Goal: Transaction & Acquisition: Obtain resource

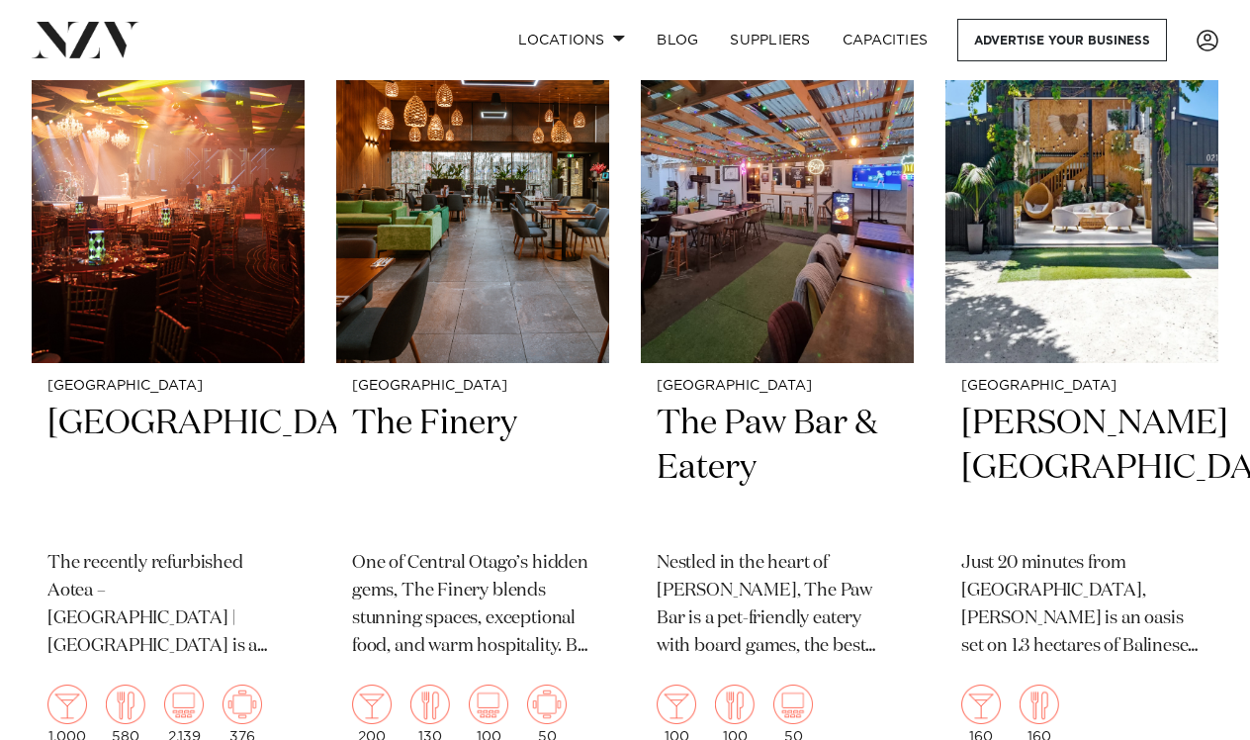
scroll to position [8479, 0]
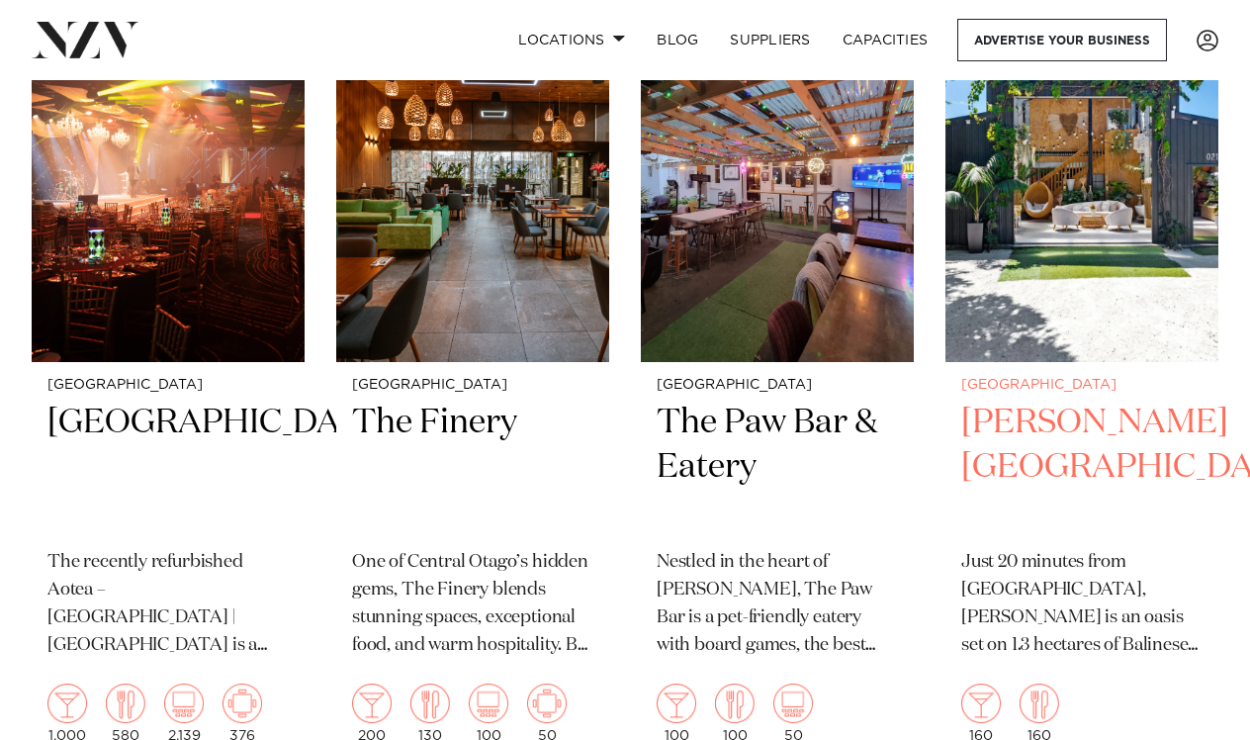
click at [1045, 465] on h2 "Camp David Gardens" at bounding box center [1081, 466] width 241 height 133
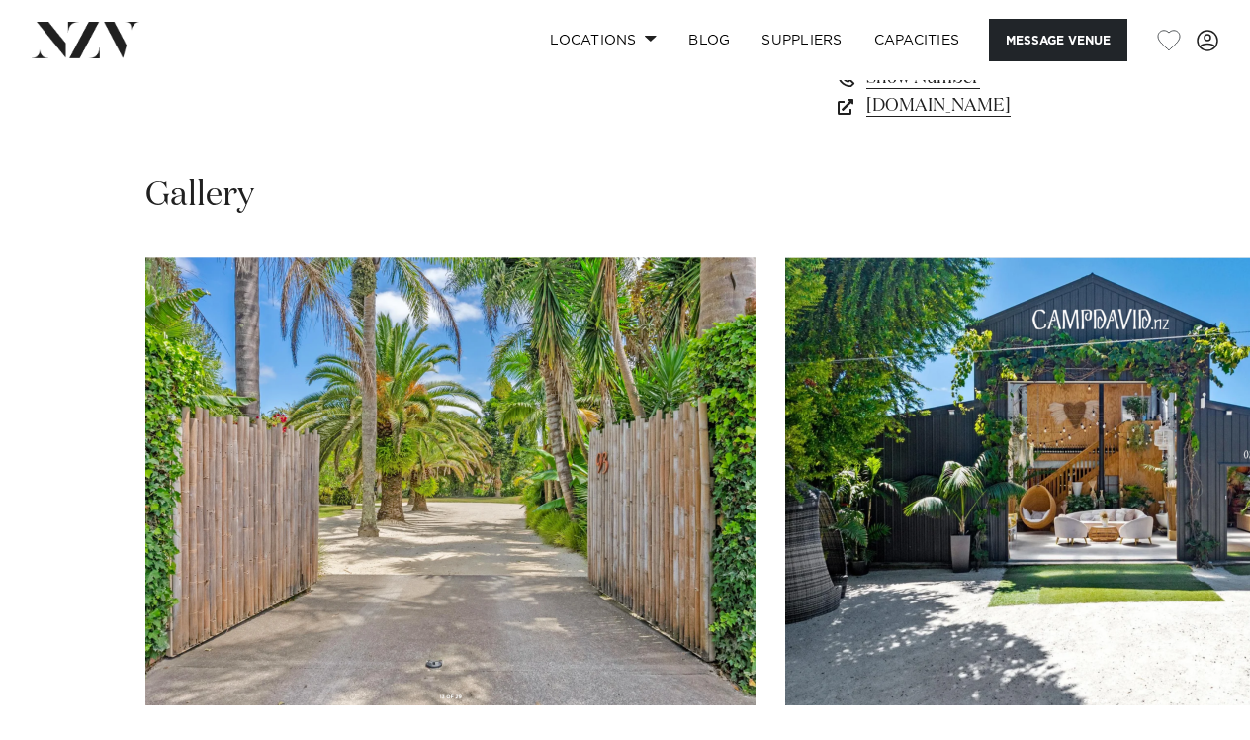
scroll to position [1579, 0]
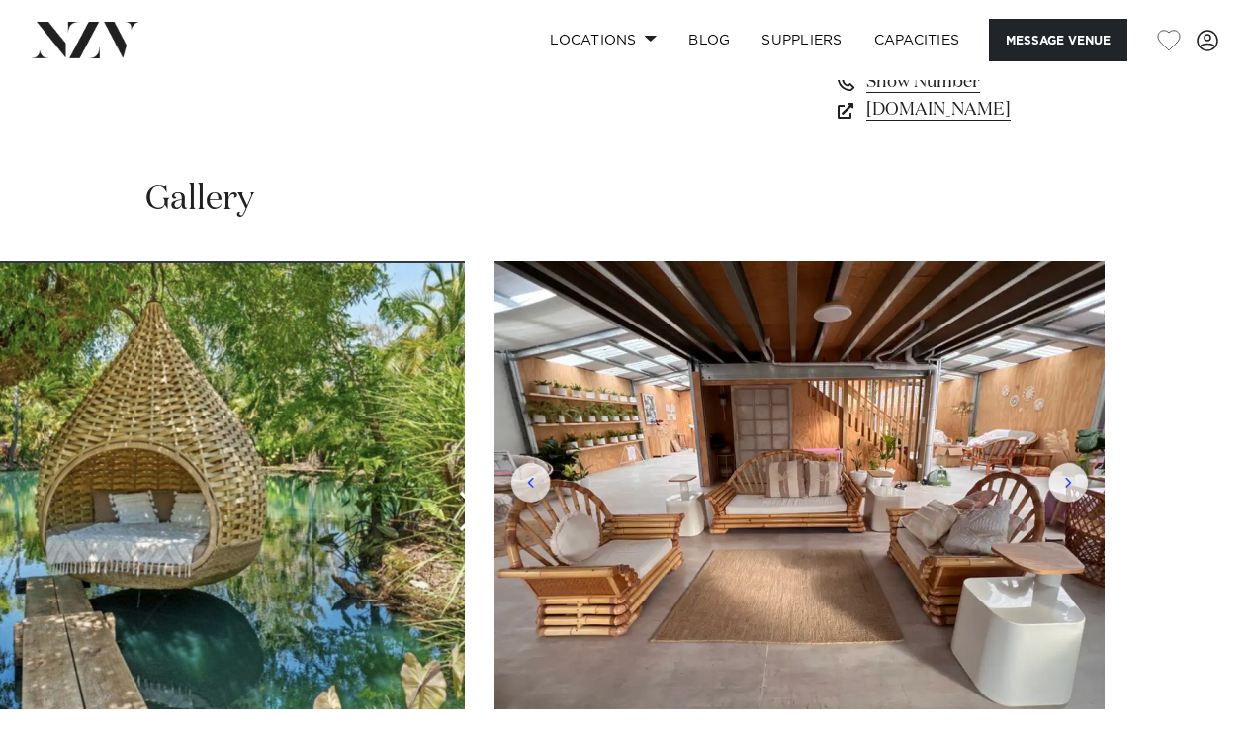
click at [1190, 677] on swiper-container at bounding box center [625, 532] width 1250 height 543
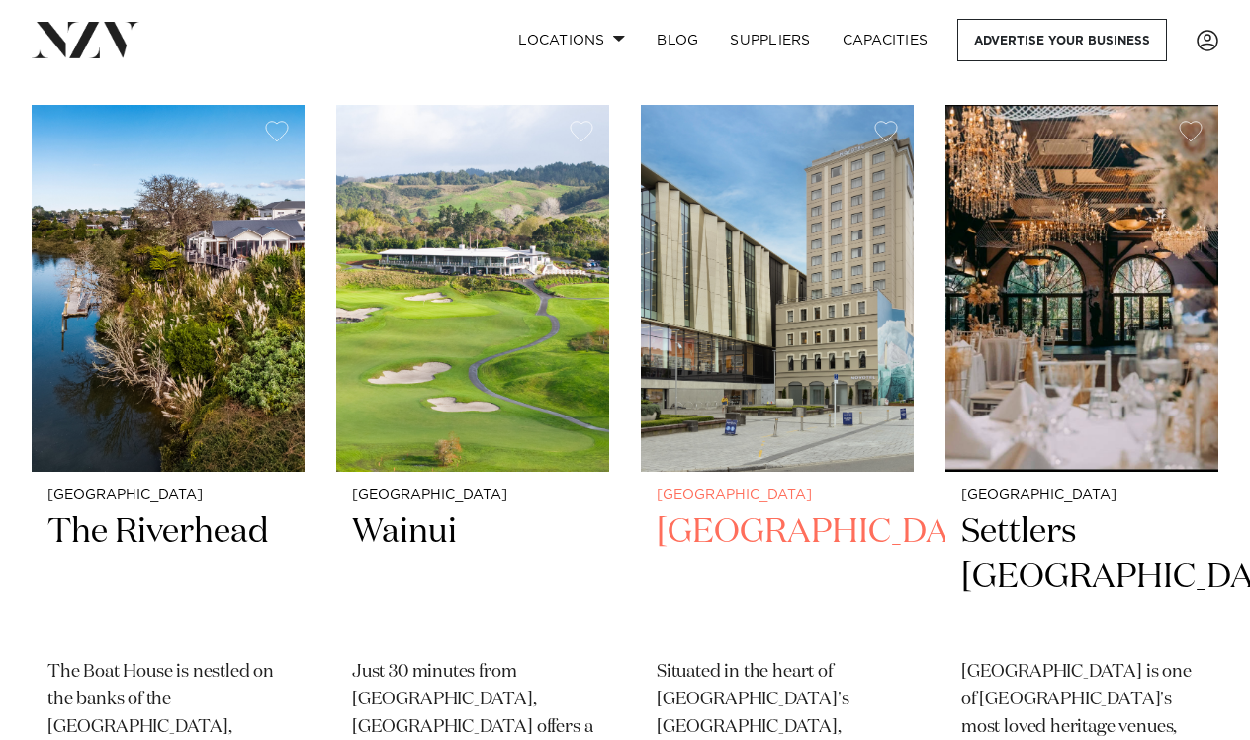
scroll to position [1217, 0]
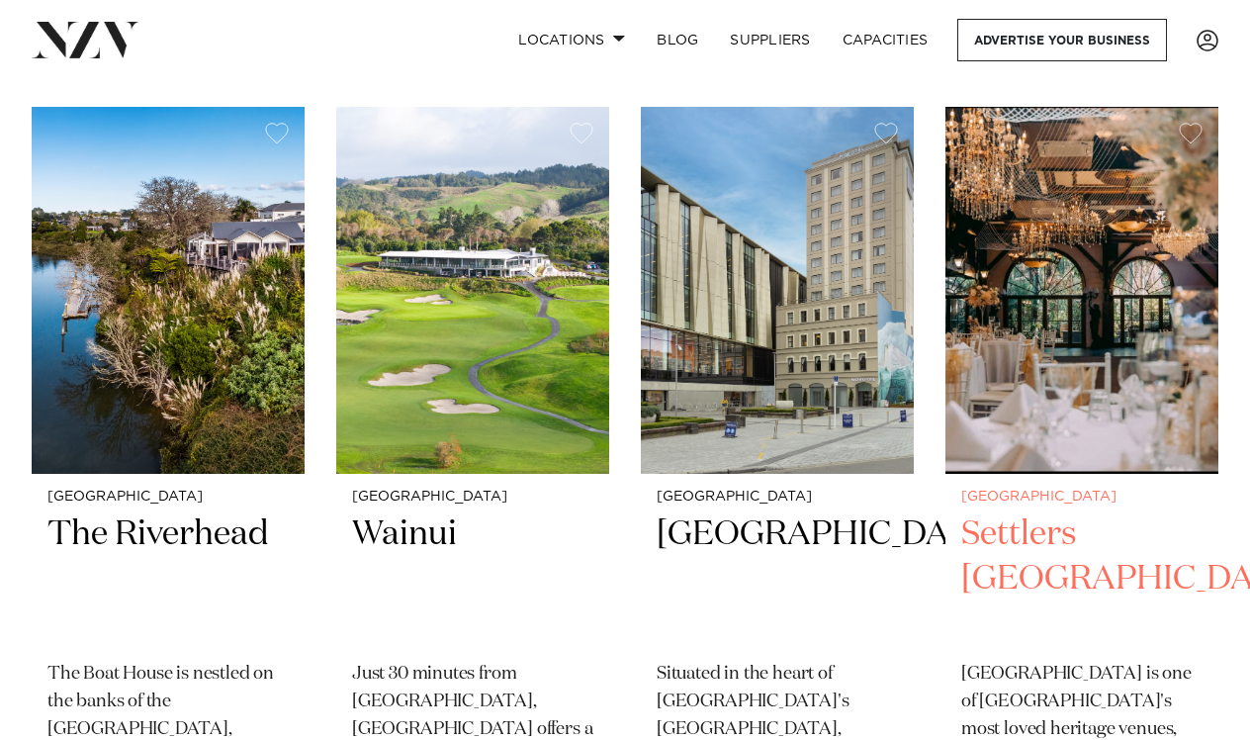
click at [1088, 339] on img at bounding box center [1081, 290] width 273 height 366
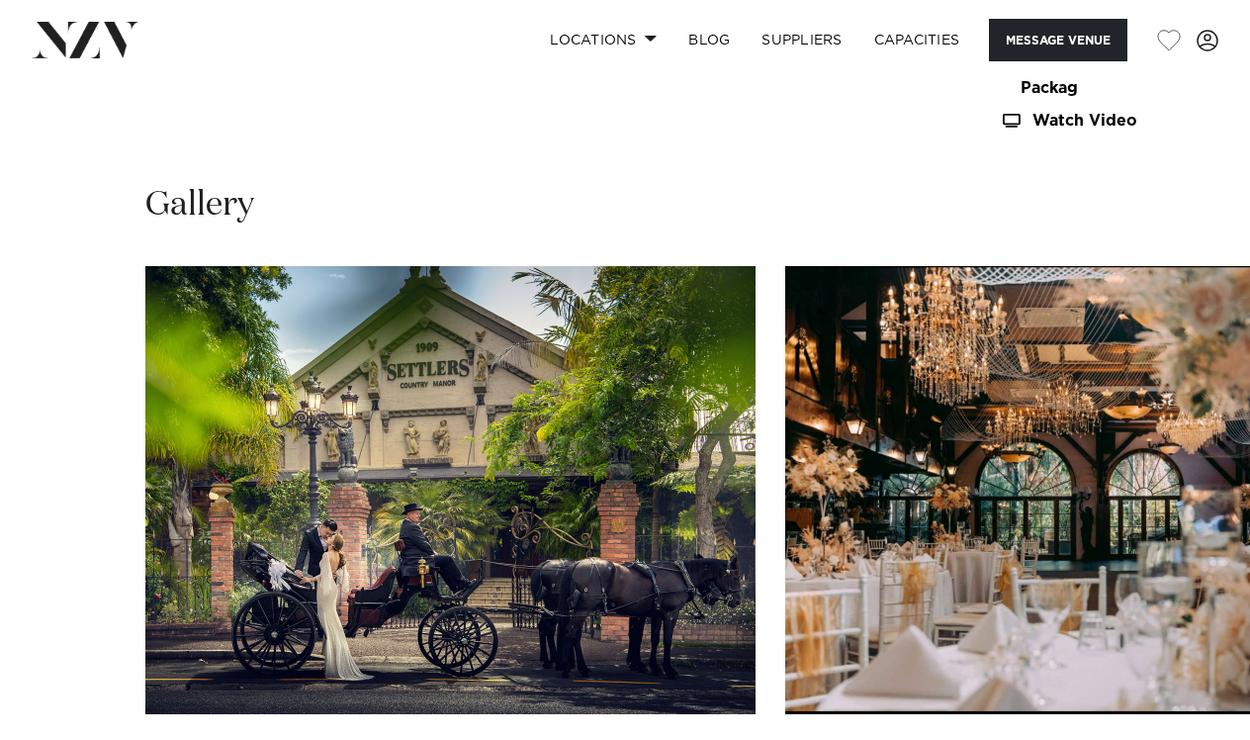
scroll to position [1886, 0]
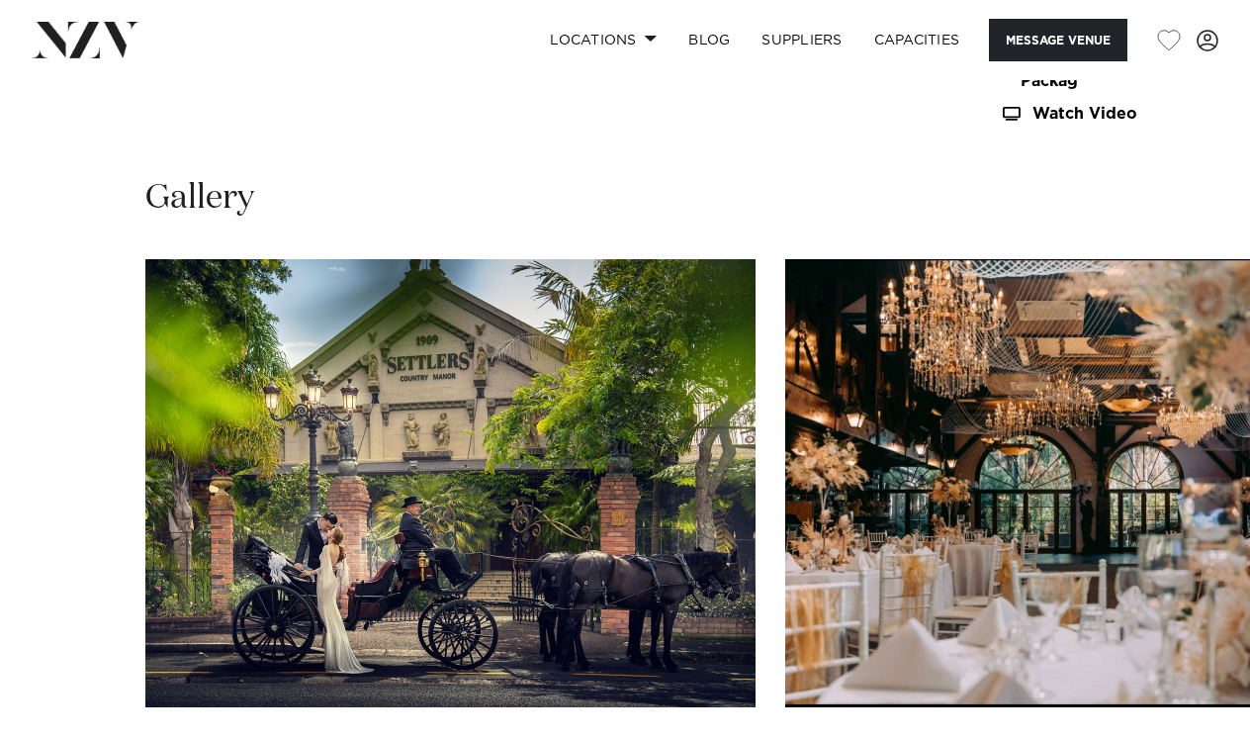
click at [253, 415] on img "1 / 30" at bounding box center [450, 483] width 610 height 448
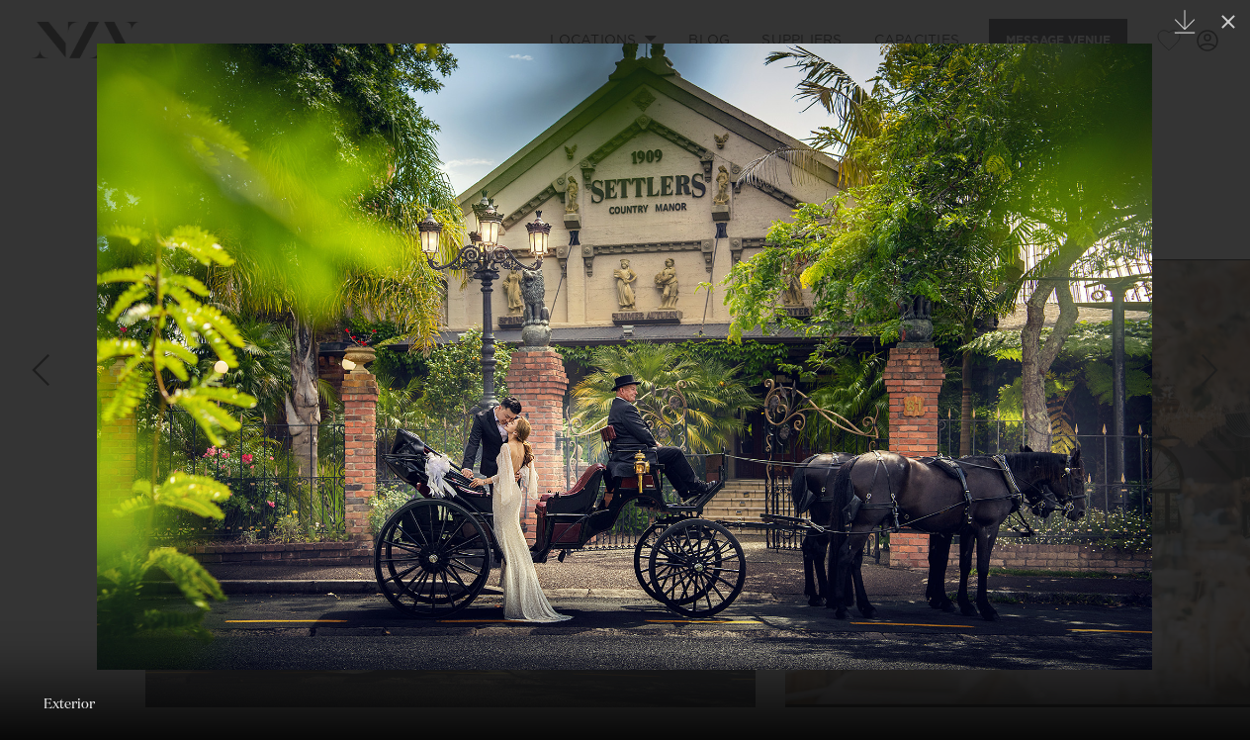
click at [297, 423] on img at bounding box center [624, 357] width 1055 height 626
click at [578, 387] on img at bounding box center [624, 357] width 1055 height 626
click at [1188, 23] on icon "Created with Sketch." at bounding box center [1185, 22] width 24 height 24
click at [1194, 595] on div at bounding box center [625, 370] width 1250 height 740
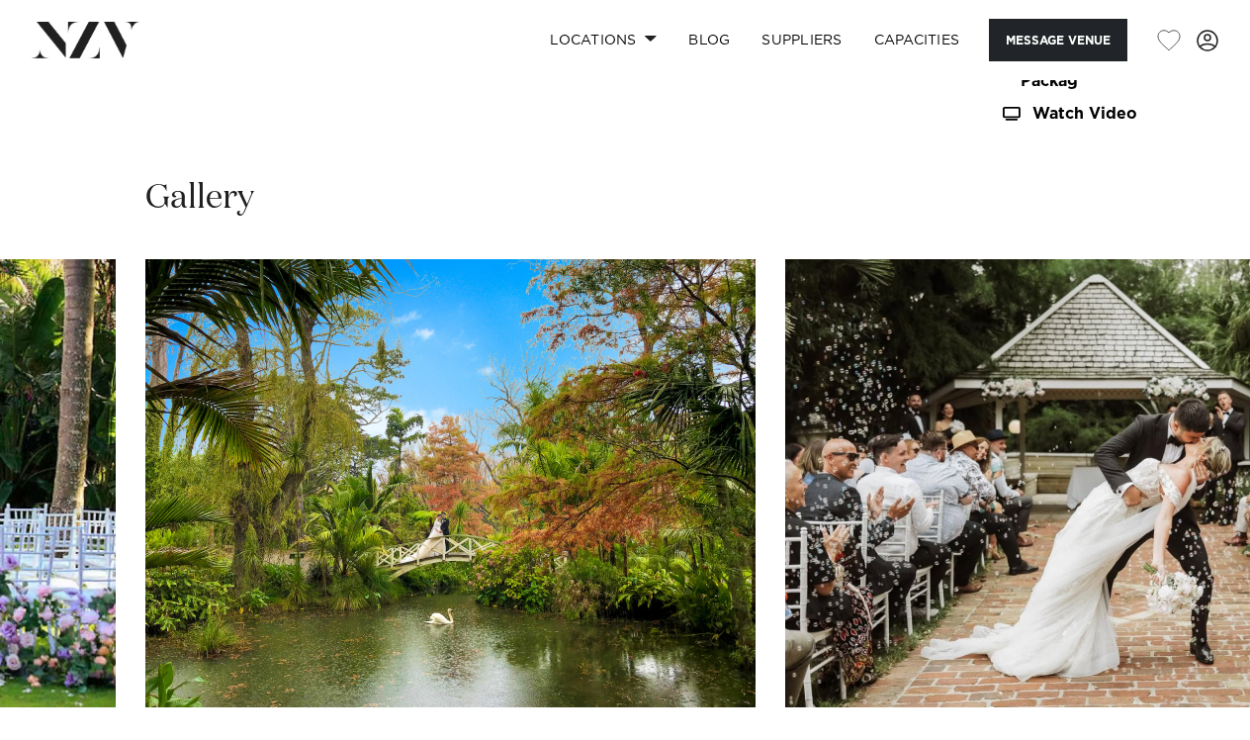
scroll to position [1887, 0]
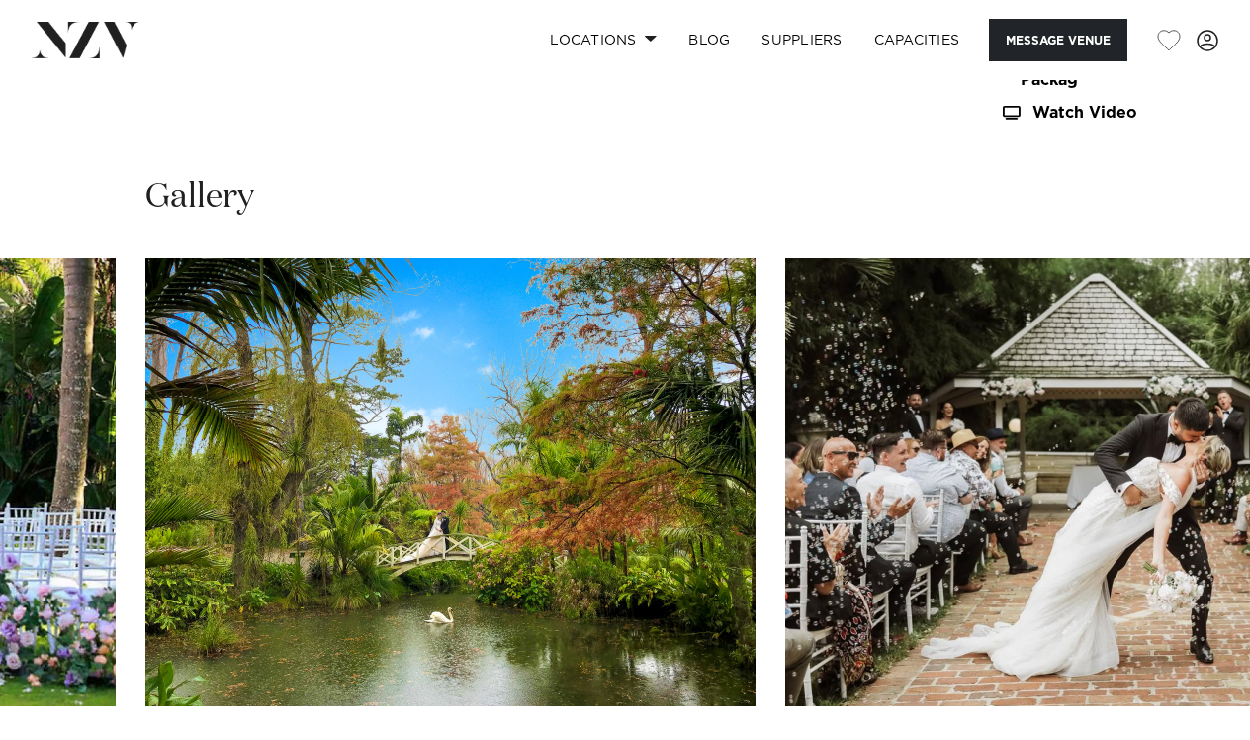
click at [525, 310] on img "7 / 30" at bounding box center [450, 482] width 610 height 448
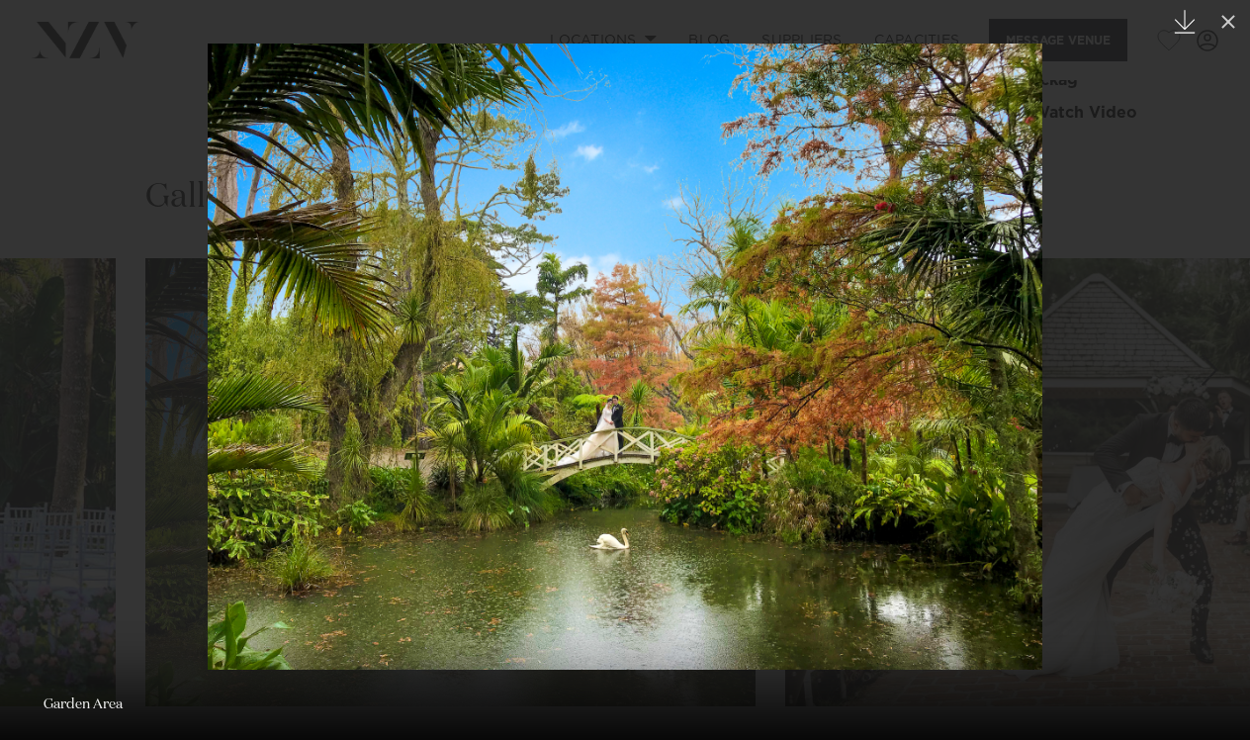
click at [1185, 22] on icon at bounding box center [1185, 22] width 21 height 24
click at [1189, 593] on div at bounding box center [625, 370] width 1250 height 740
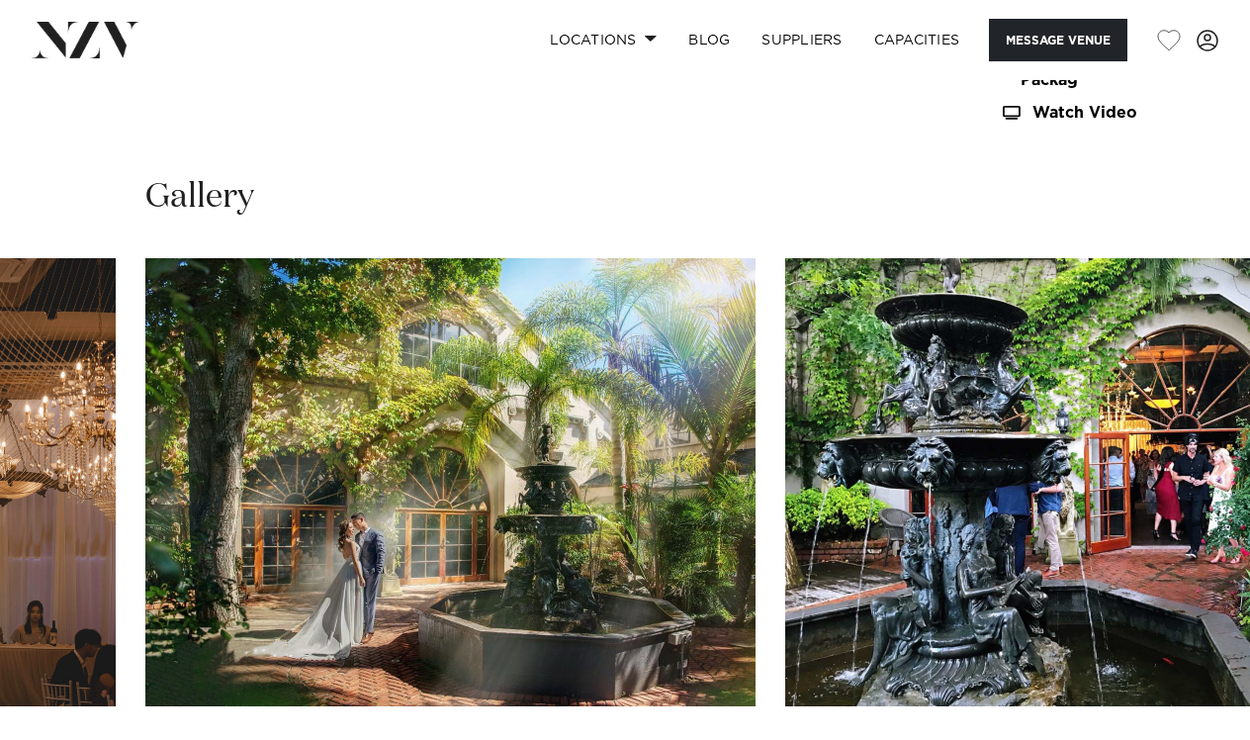
click at [585, 413] on img "13 / 30" at bounding box center [450, 482] width 610 height 448
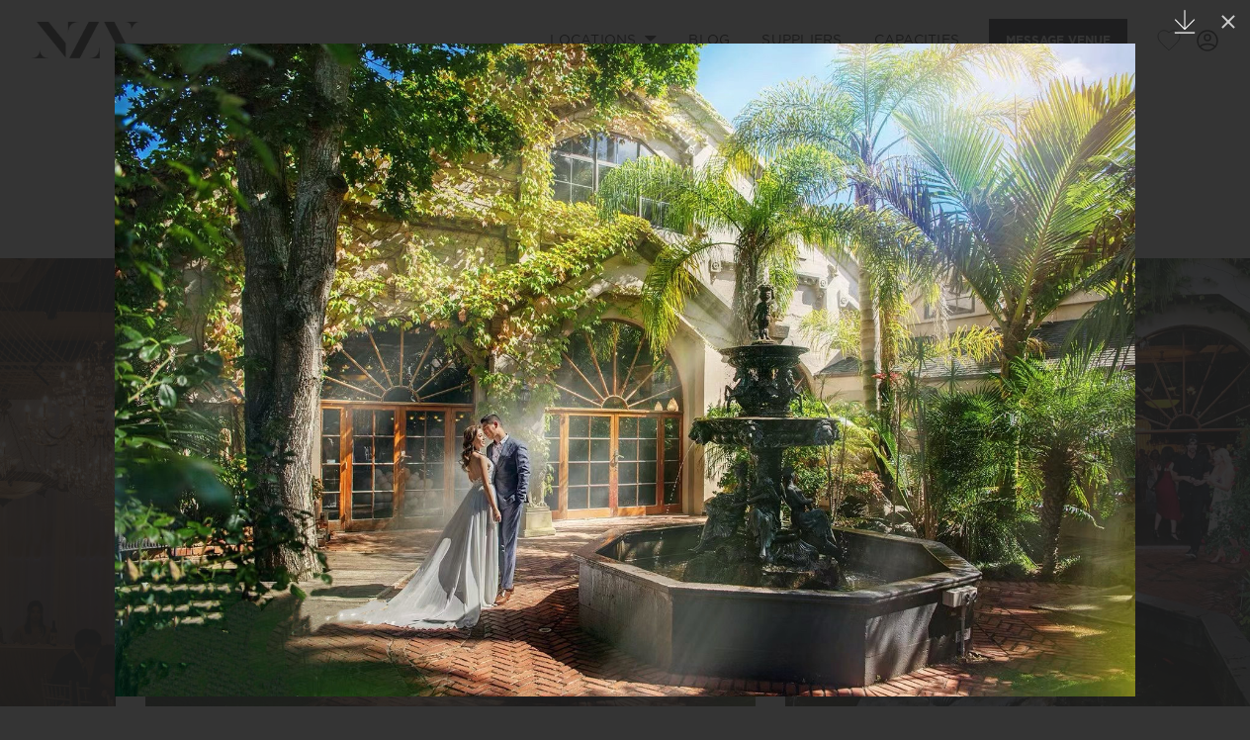
click at [1185, 26] on icon at bounding box center [1185, 22] width 21 height 24
click at [1187, 590] on div at bounding box center [625, 370] width 1250 height 740
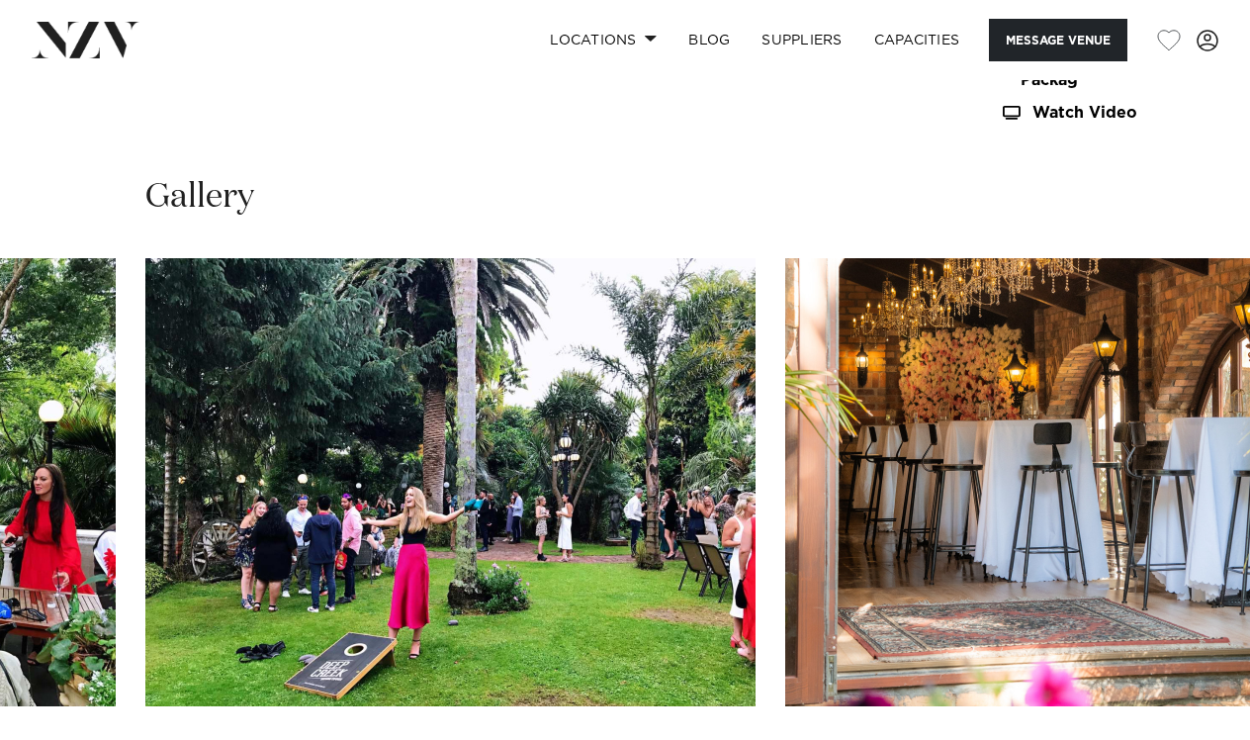
click at [446, 367] on img "19 / 30" at bounding box center [450, 482] width 610 height 448
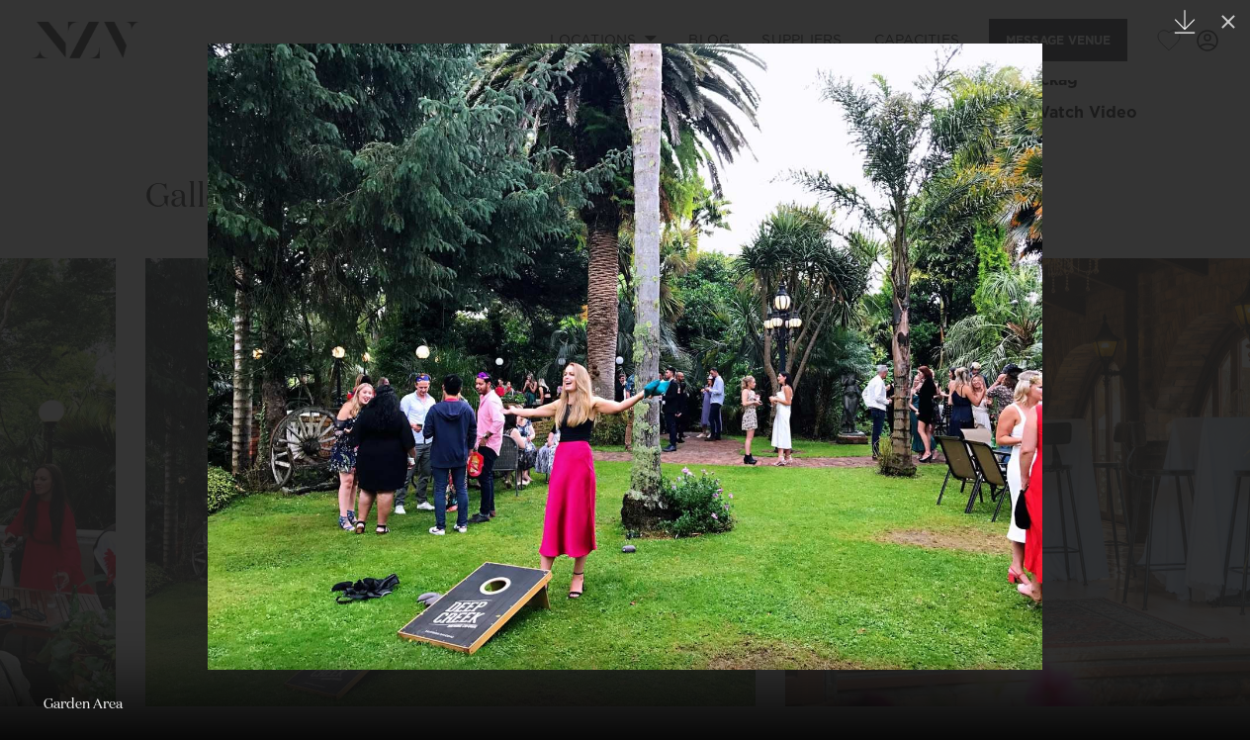
click at [1186, 21] on icon "Created with Sketch." at bounding box center [1185, 22] width 24 height 24
click at [1188, 593] on div at bounding box center [625, 370] width 1250 height 740
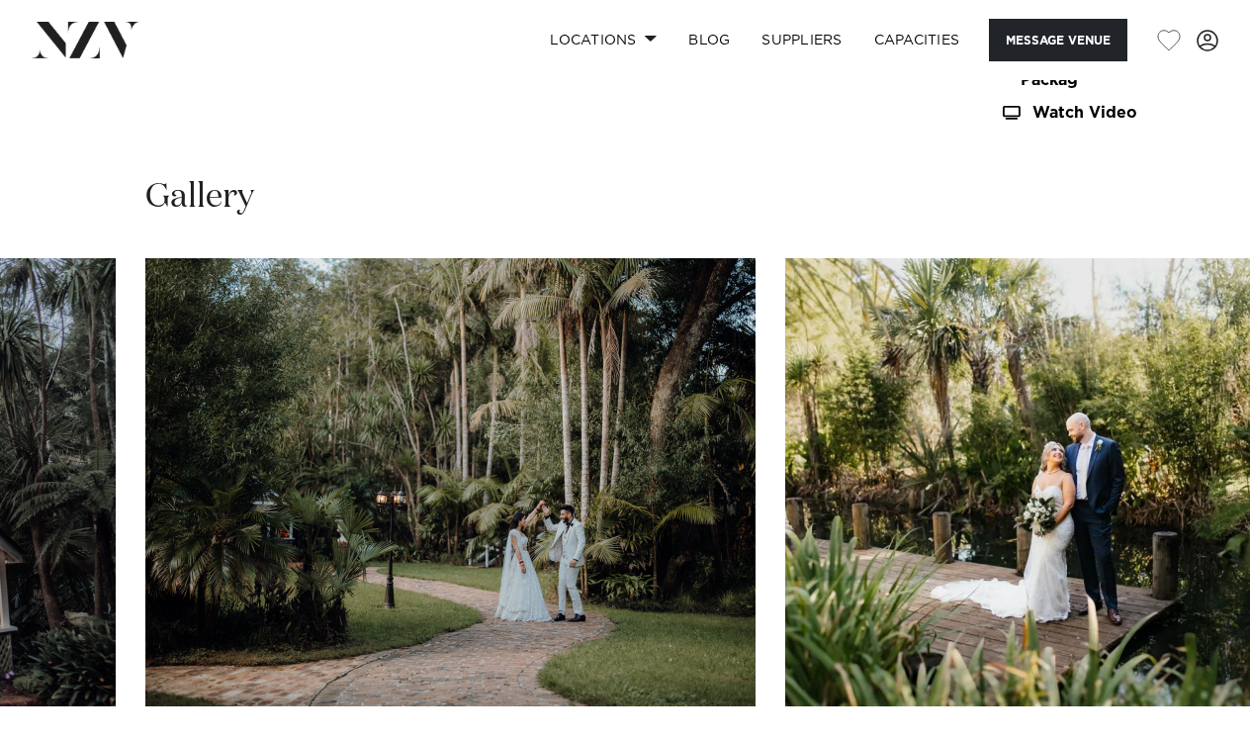
scroll to position [1888, 0]
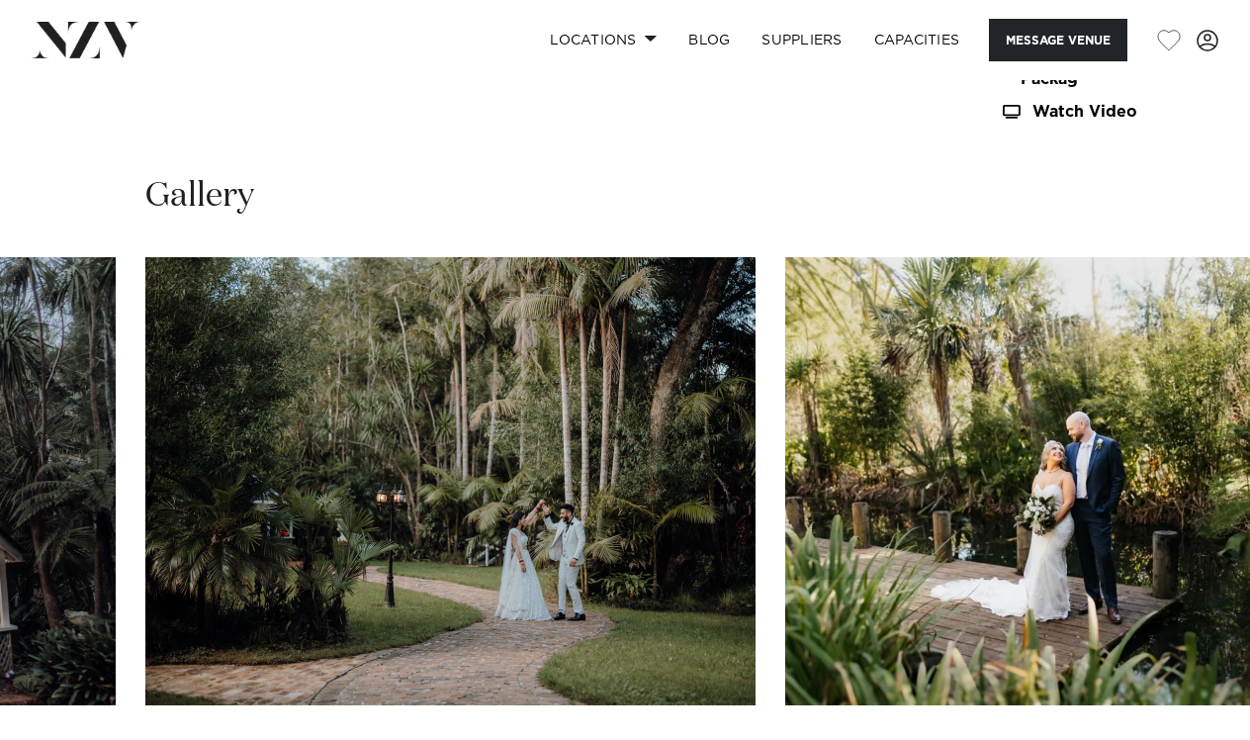
click at [453, 386] on img "23 / 30" at bounding box center [450, 481] width 610 height 448
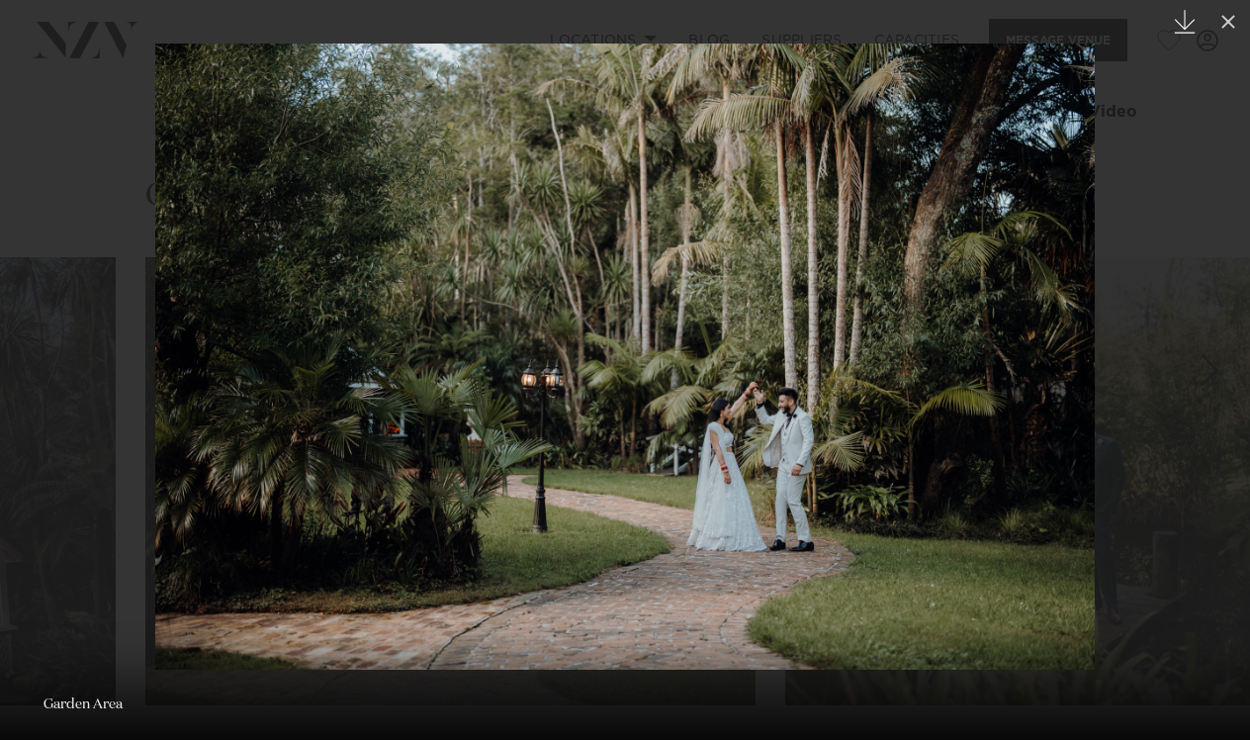
click at [1186, 15] on icon "Created with Sketch." at bounding box center [1185, 22] width 24 height 24
click at [1190, 592] on div at bounding box center [625, 370] width 1250 height 740
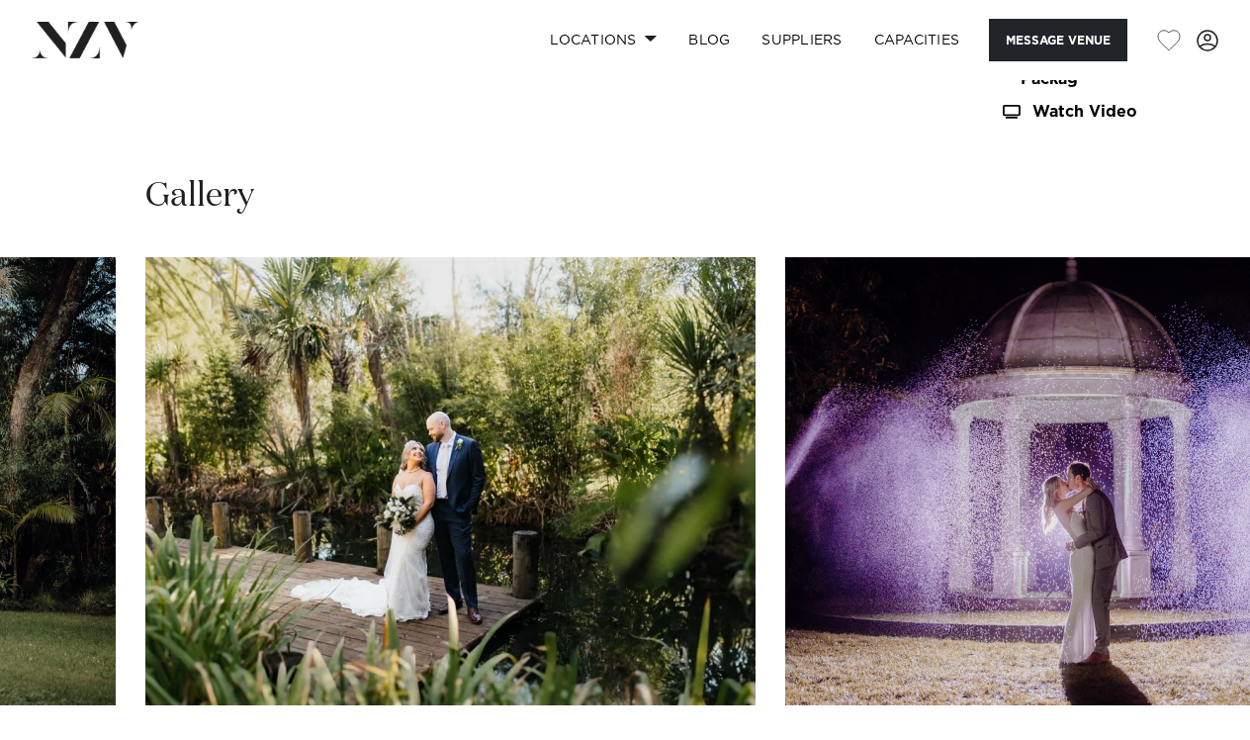
click at [502, 386] on img "24 / 30" at bounding box center [450, 481] width 610 height 448
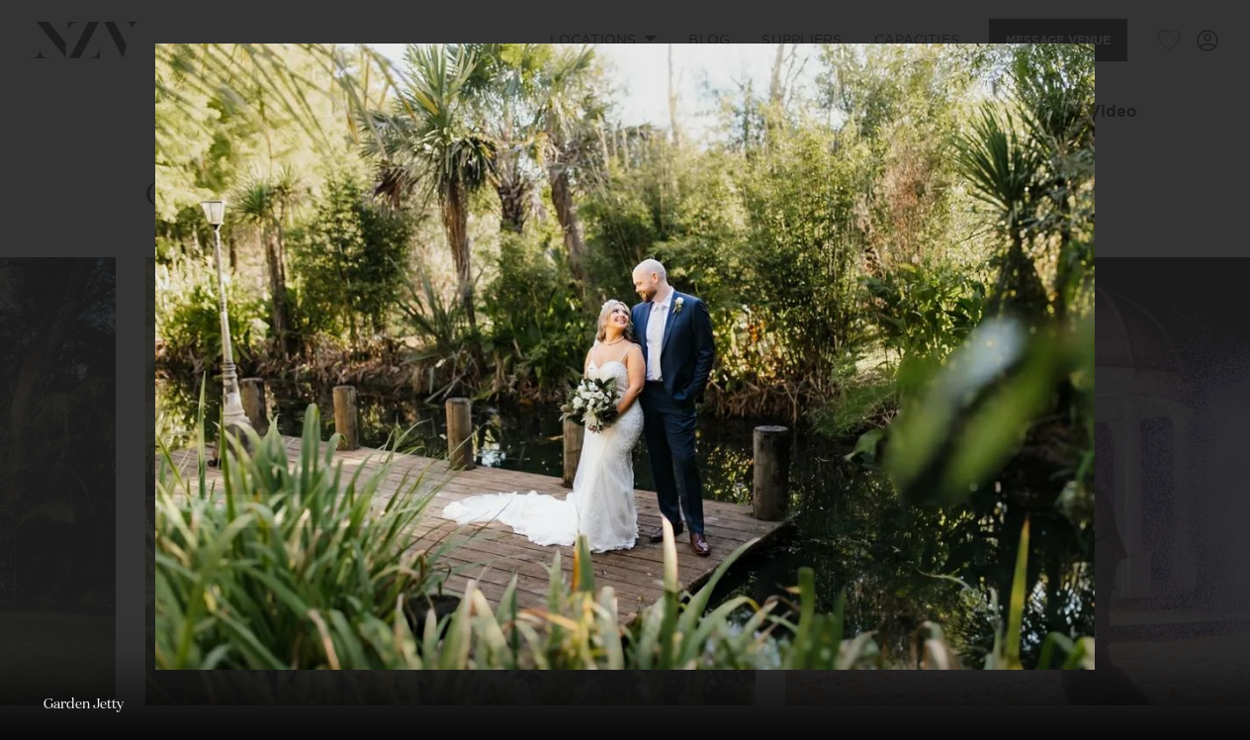
click at [1185, 24] on div "24 / 30 Created with Sketch. Garden Jetty" at bounding box center [625, 370] width 1250 height 740
click at [1186, 18] on icon "Created with Sketch." at bounding box center [1185, 22] width 24 height 24
click at [1189, 589] on div at bounding box center [625, 370] width 1250 height 740
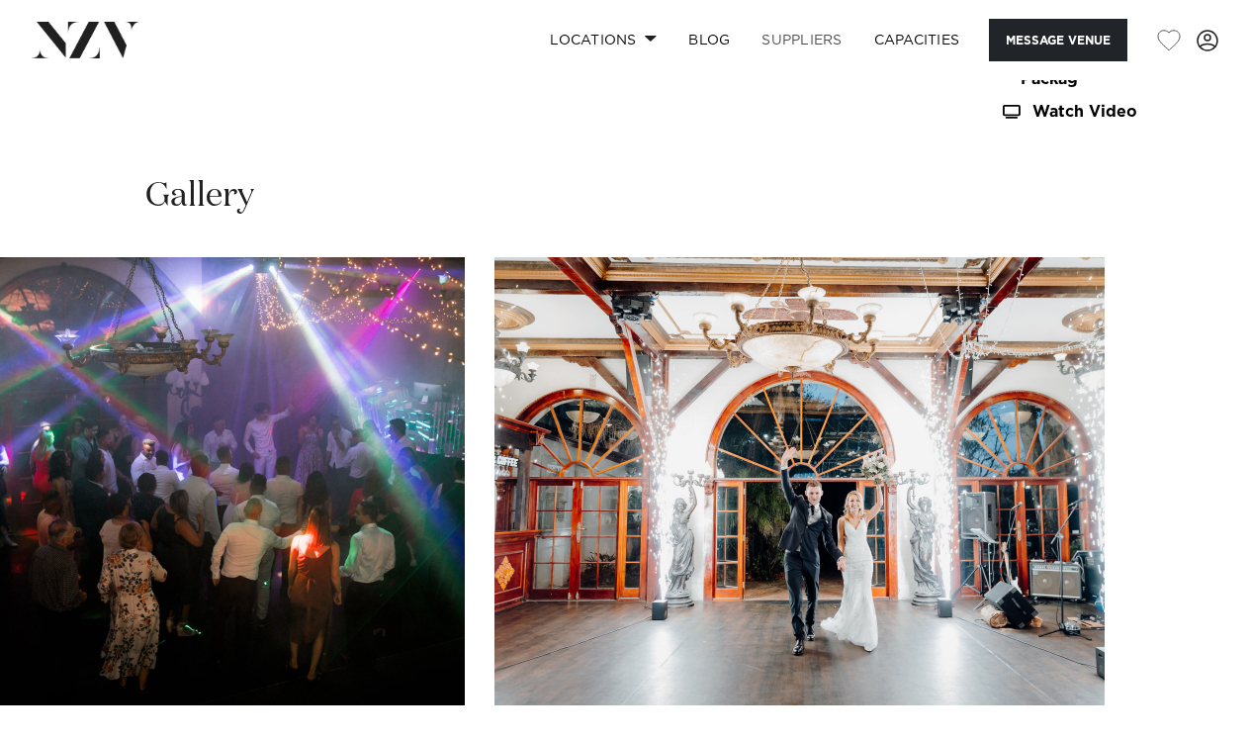
click at [796, 39] on link "SUPPLIERS" at bounding box center [802, 40] width 112 height 43
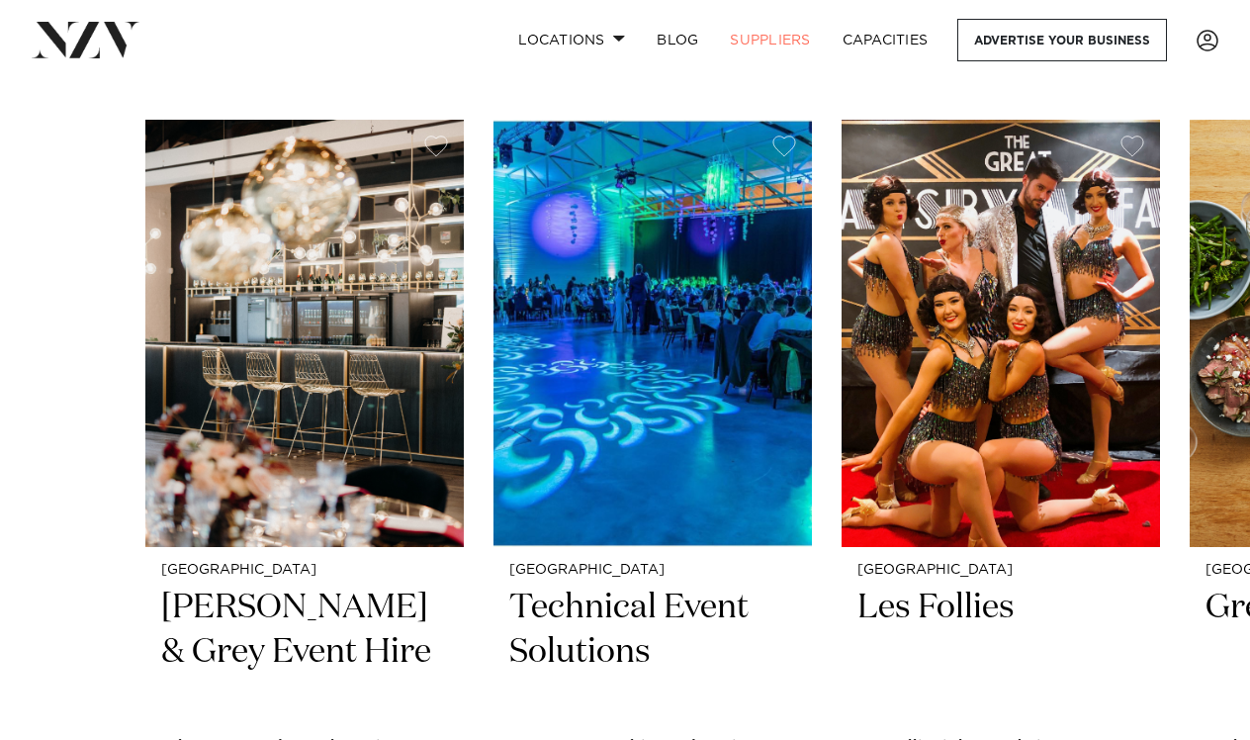
scroll to position [619, 0]
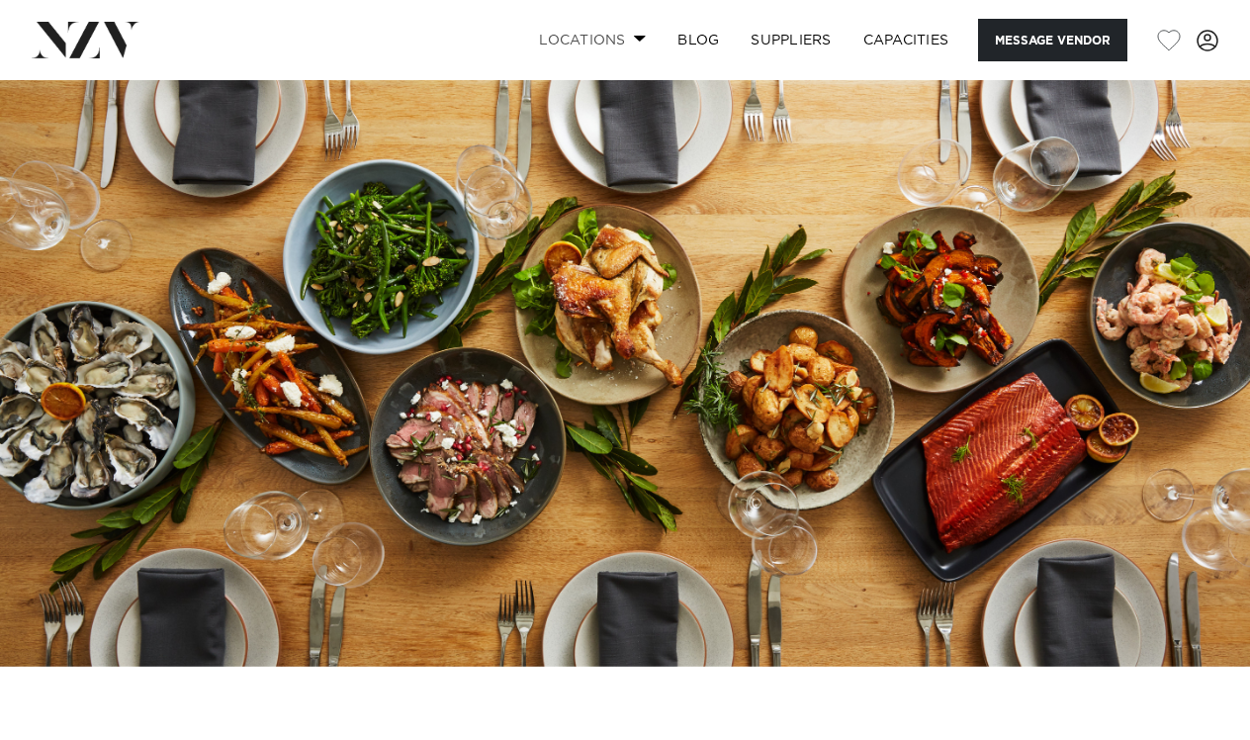
click at [610, 42] on link "Locations" at bounding box center [592, 40] width 138 height 43
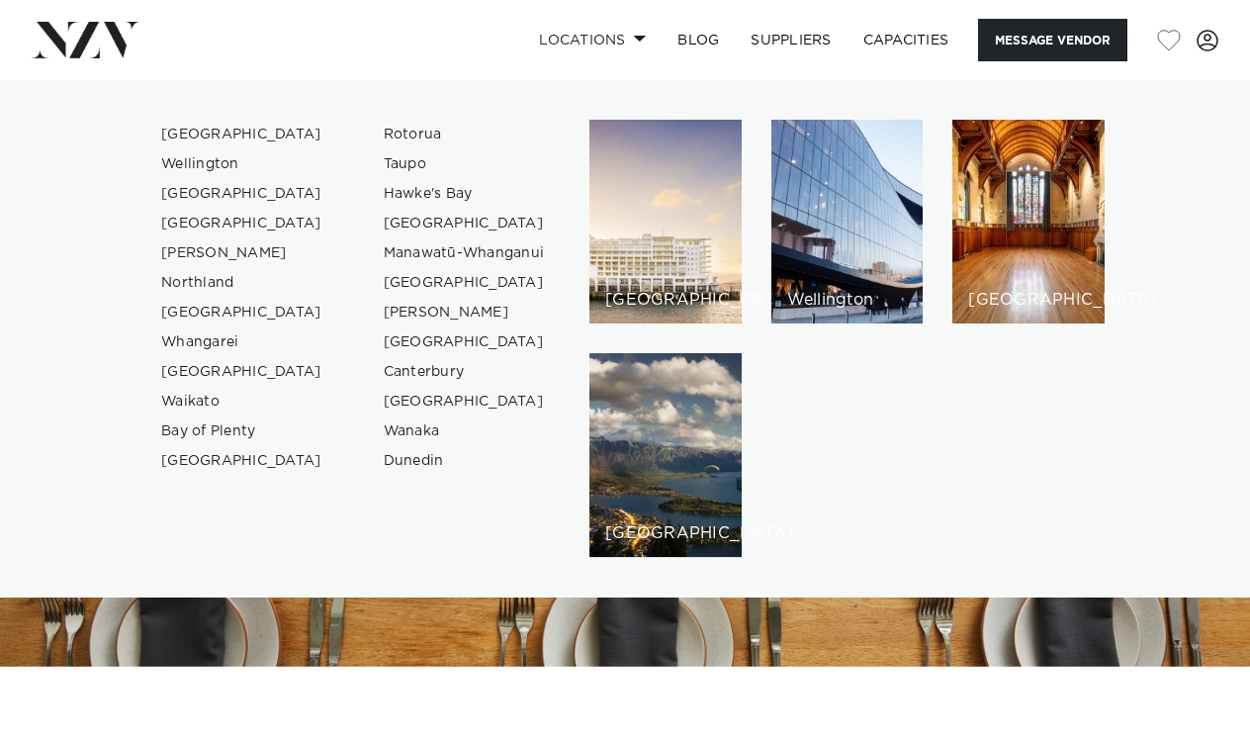
click at [220, 133] on link "[GEOGRAPHIC_DATA]" at bounding box center [241, 135] width 193 height 30
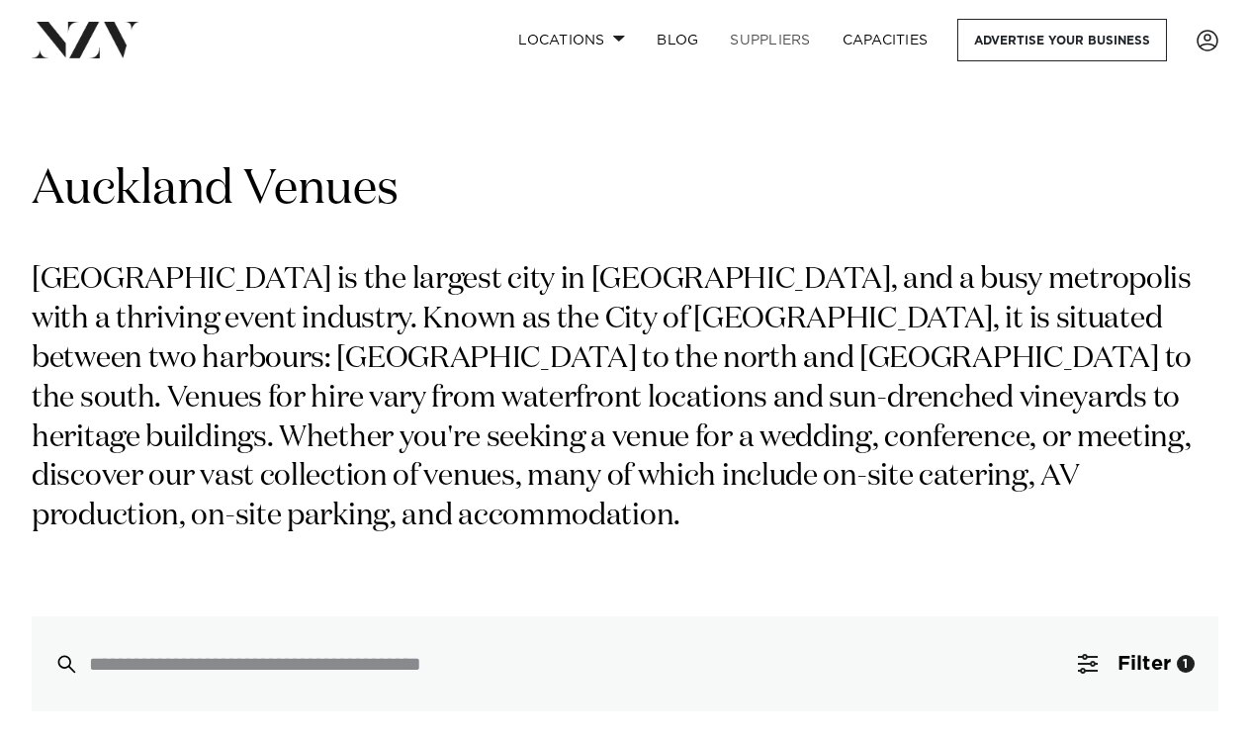
click at [779, 37] on link "SUPPLIERS" at bounding box center [770, 40] width 112 height 43
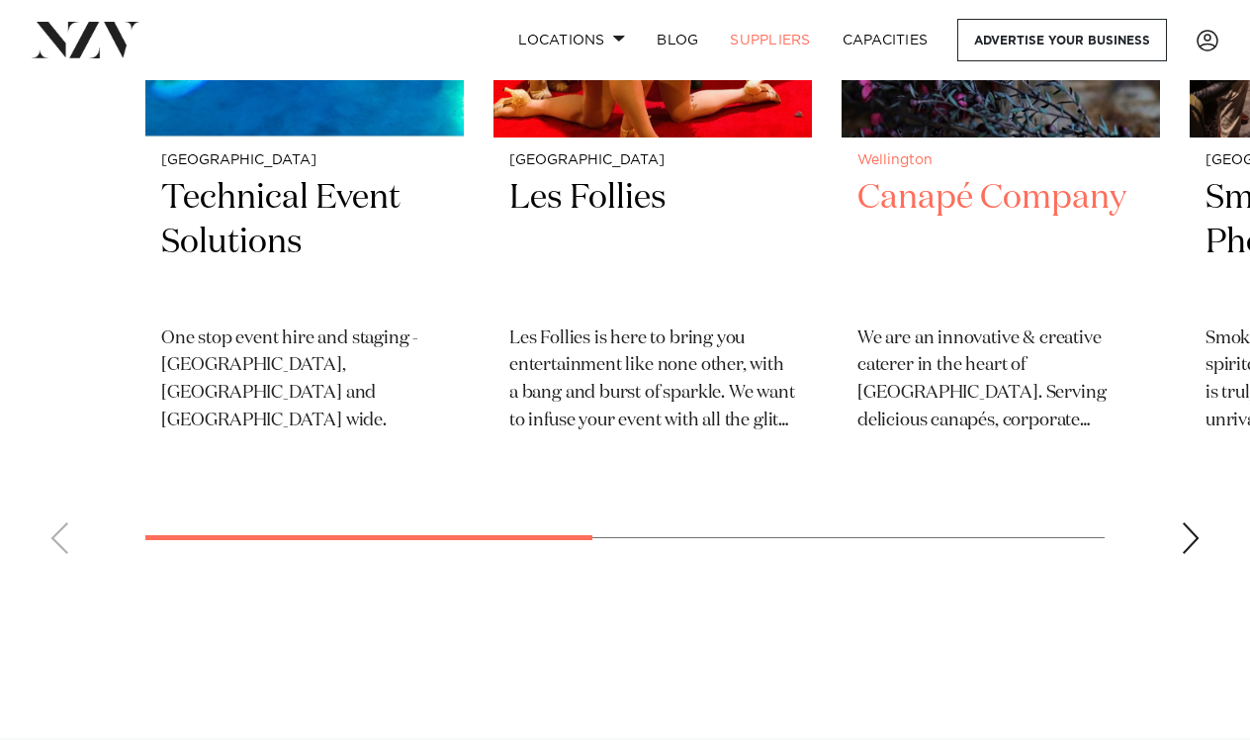
scroll to position [1027, 0]
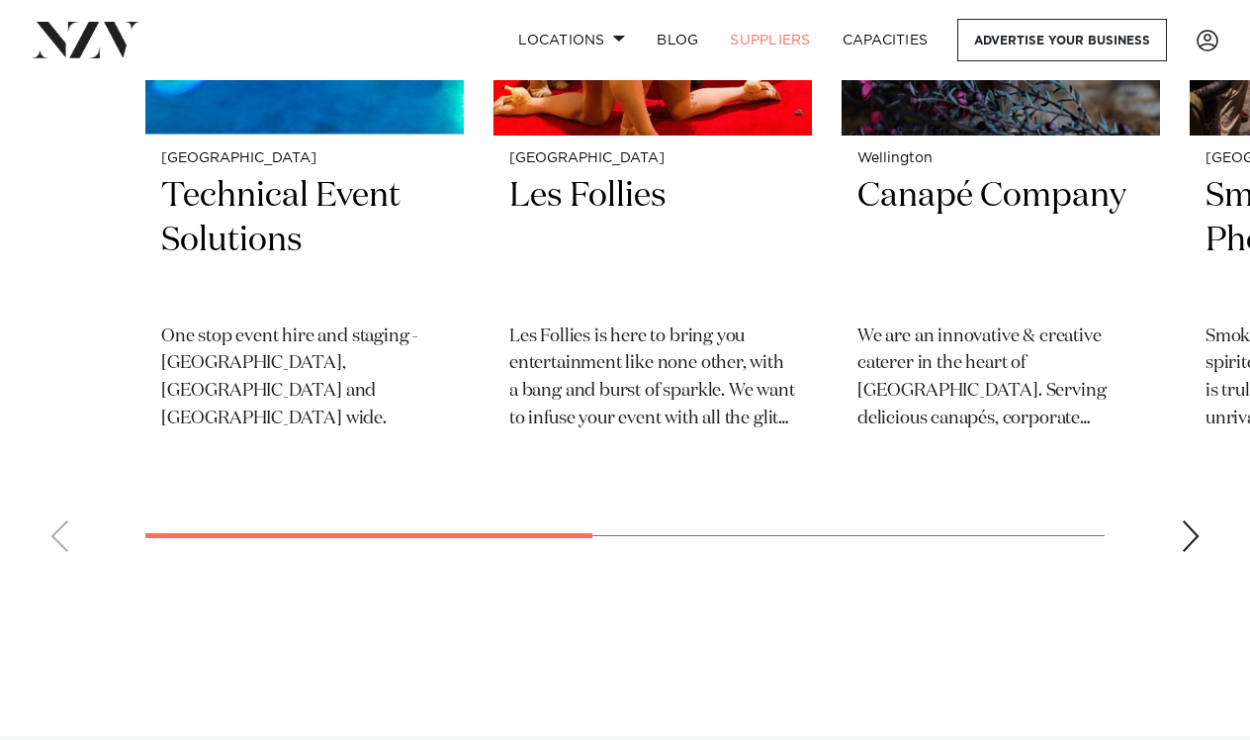
click at [1189, 535] on div "Next slide" at bounding box center [1191, 536] width 20 height 32
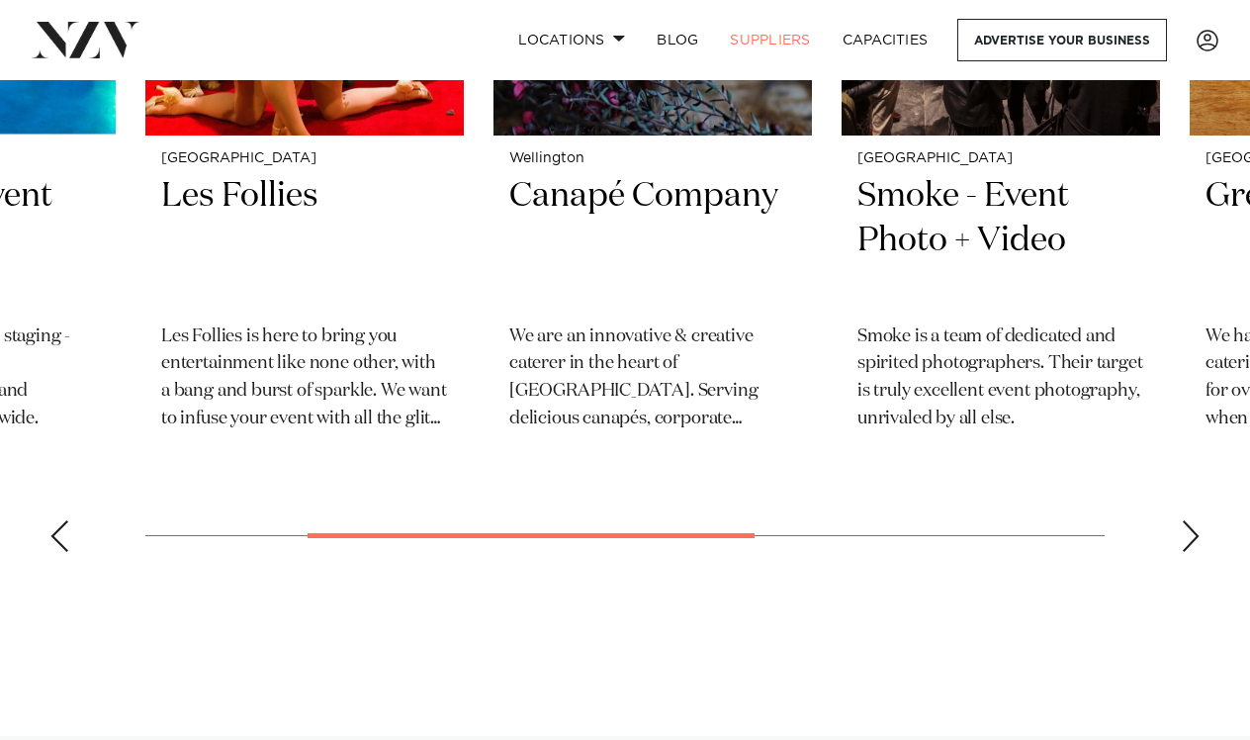
click at [1189, 535] on div "Next slide" at bounding box center [1191, 536] width 20 height 32
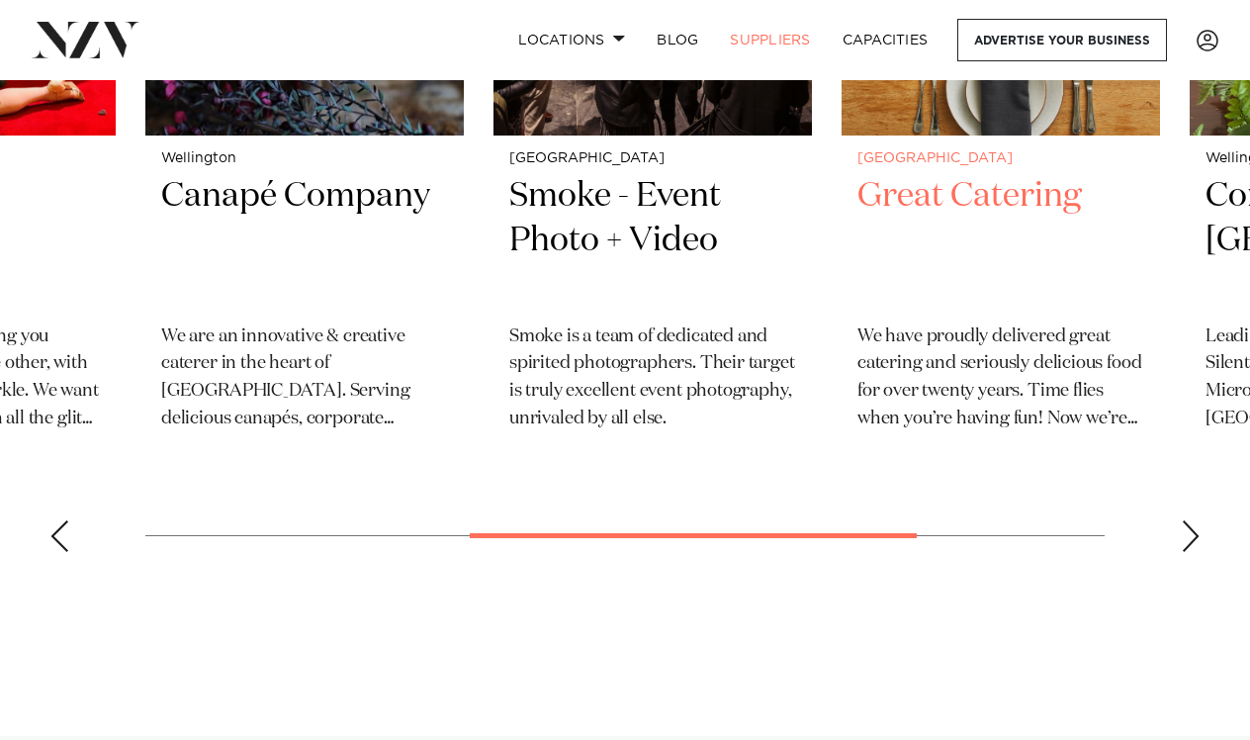
click at [1189, 535] on div "Next slide" at bounding box center [1191, 536] width 20 height 32
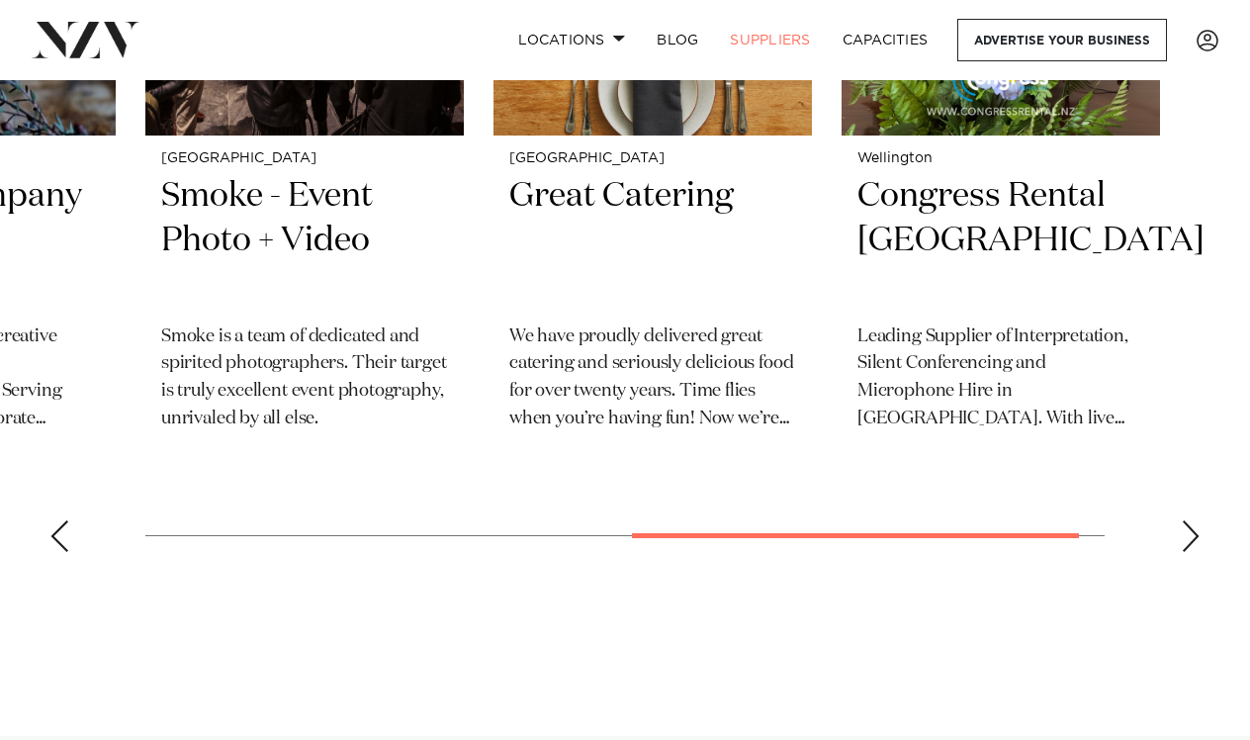
click at [1189, 535] on div "Next slide" at bounding box center [1191, 536] width 20 height 32
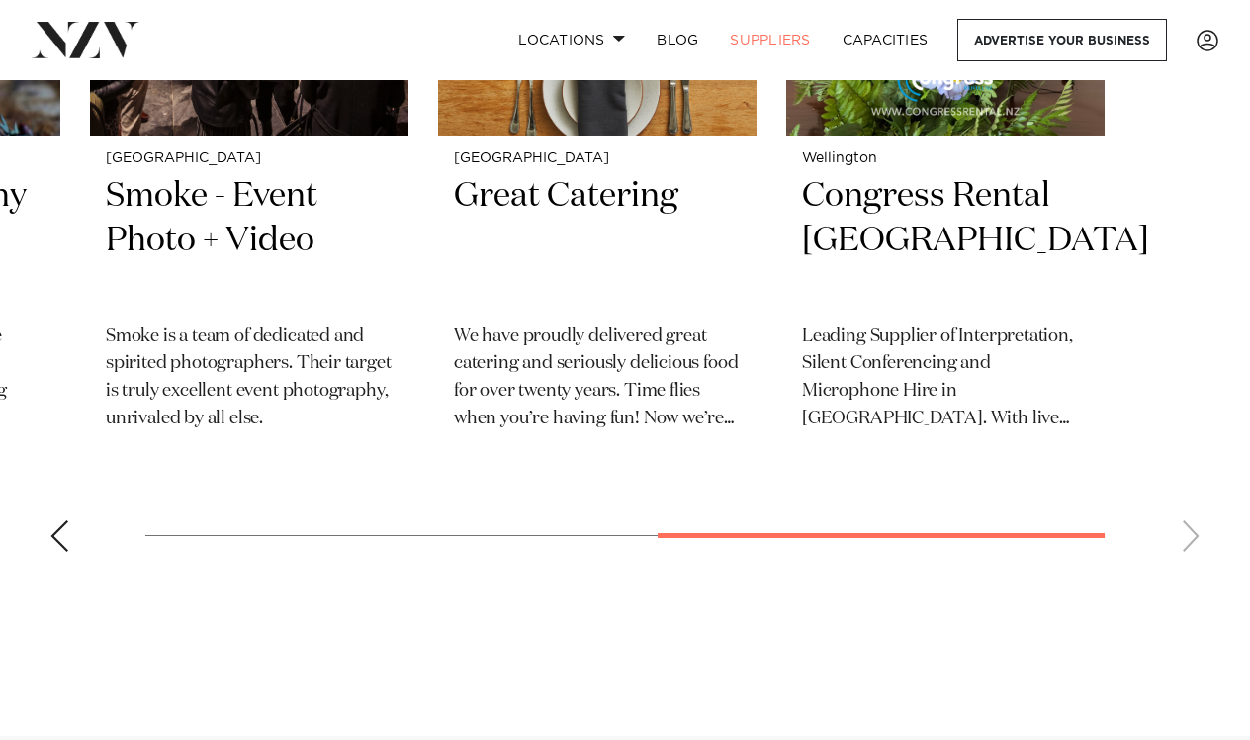
click at [60, 536] on div "Previous slide" at bounding box center [59, 536] width 20 height 32
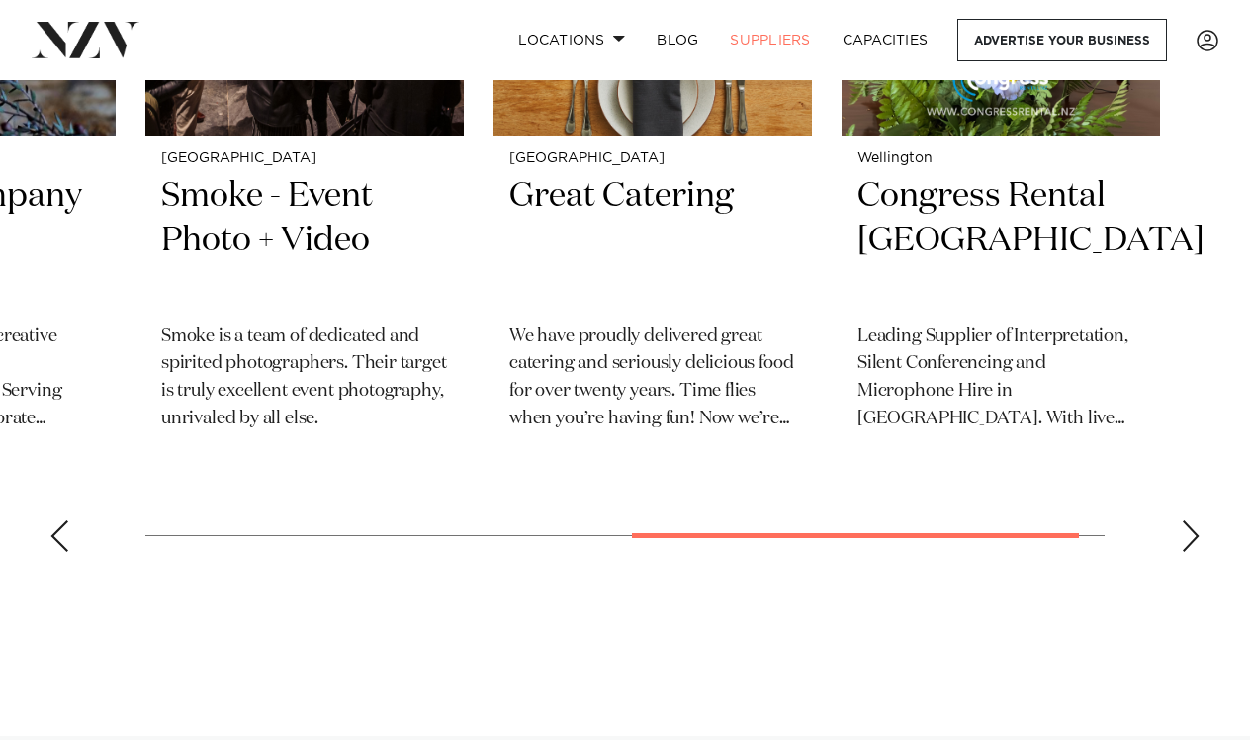
click at [60, 536] on div "Previous slide" at bounding box center [59, 536] width 20 height 32
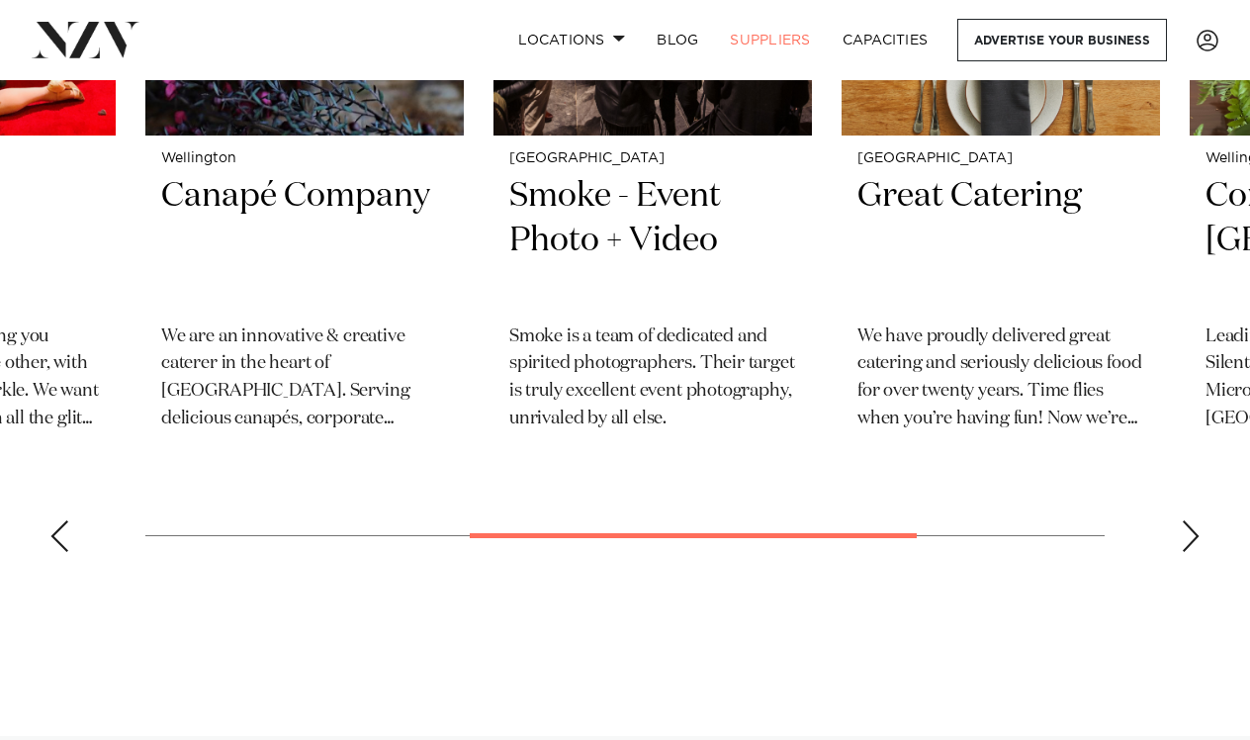
click at [60, 536] on div "Previous slide" at bounding box center [59, 536] width 20 height 32
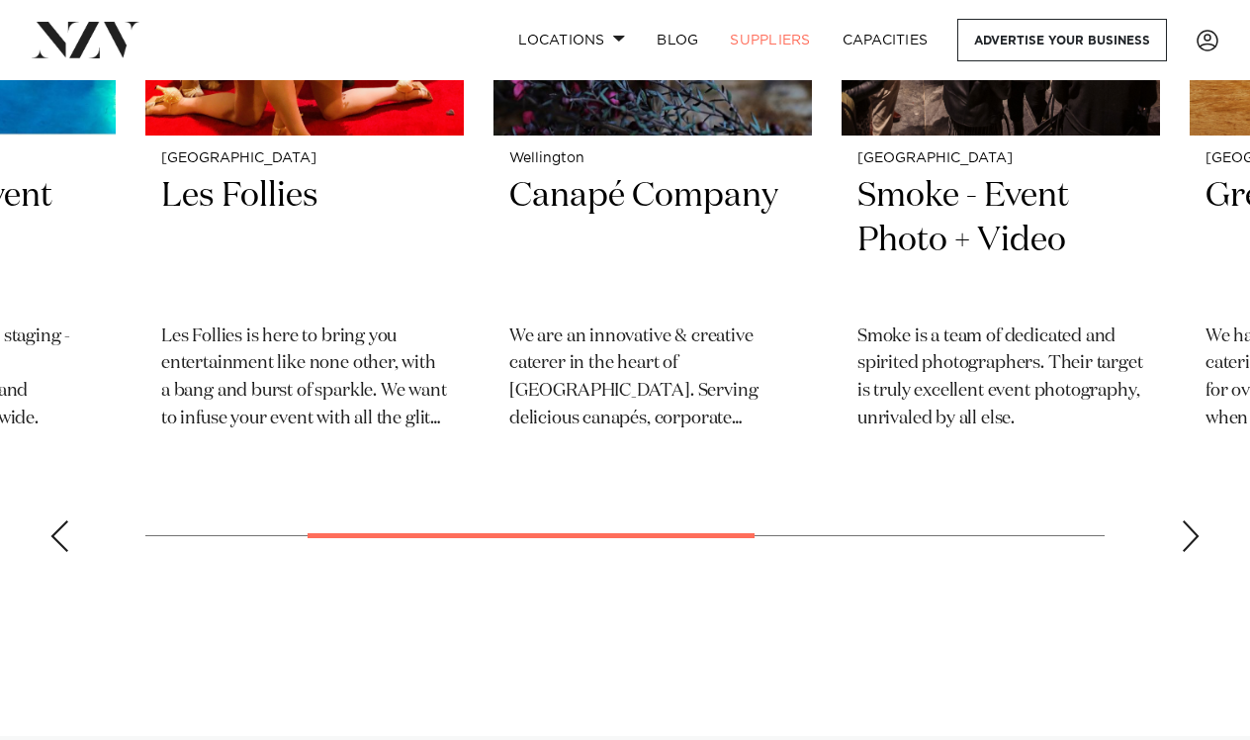
click at [60, 536] on div "Previous slide" at bounding box center [59, 536] width 20 height 32
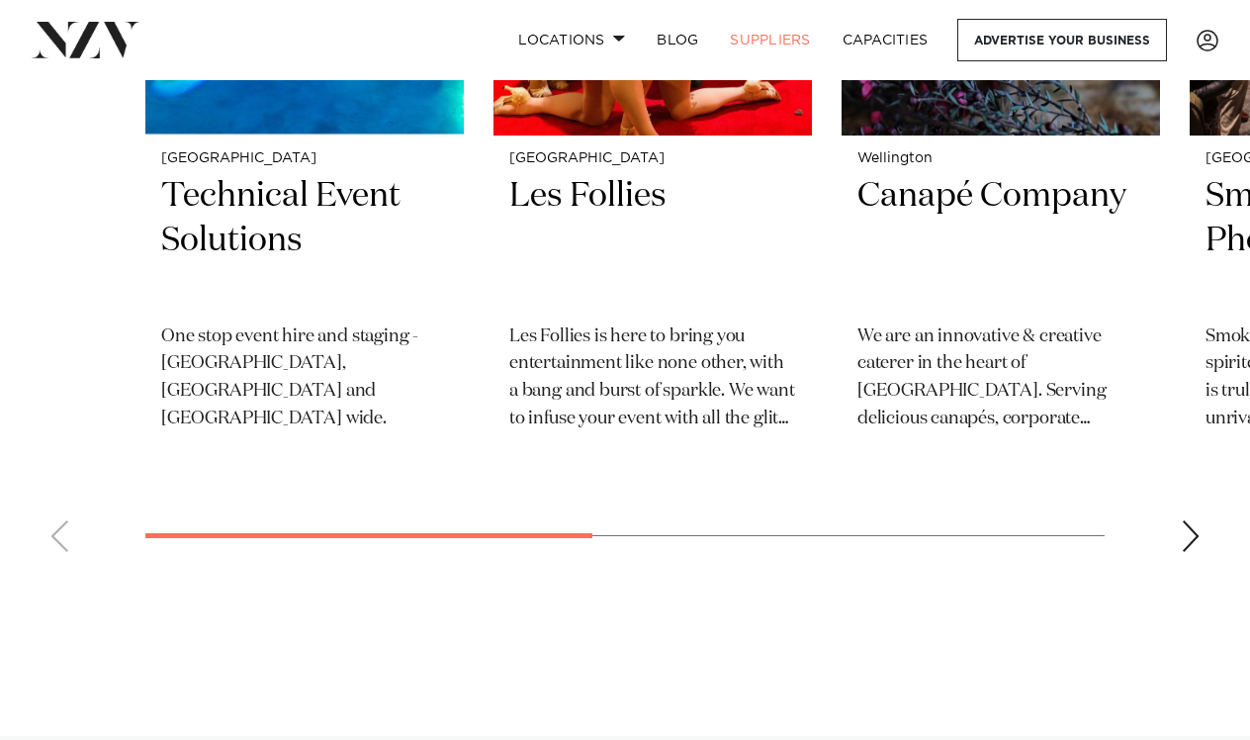
click at [60, 536] on swiper-container "Christchurch Technical Event Solutions One stop event hire and staging - Christ…" at bounding box center [625, 137] width 1250 height 859
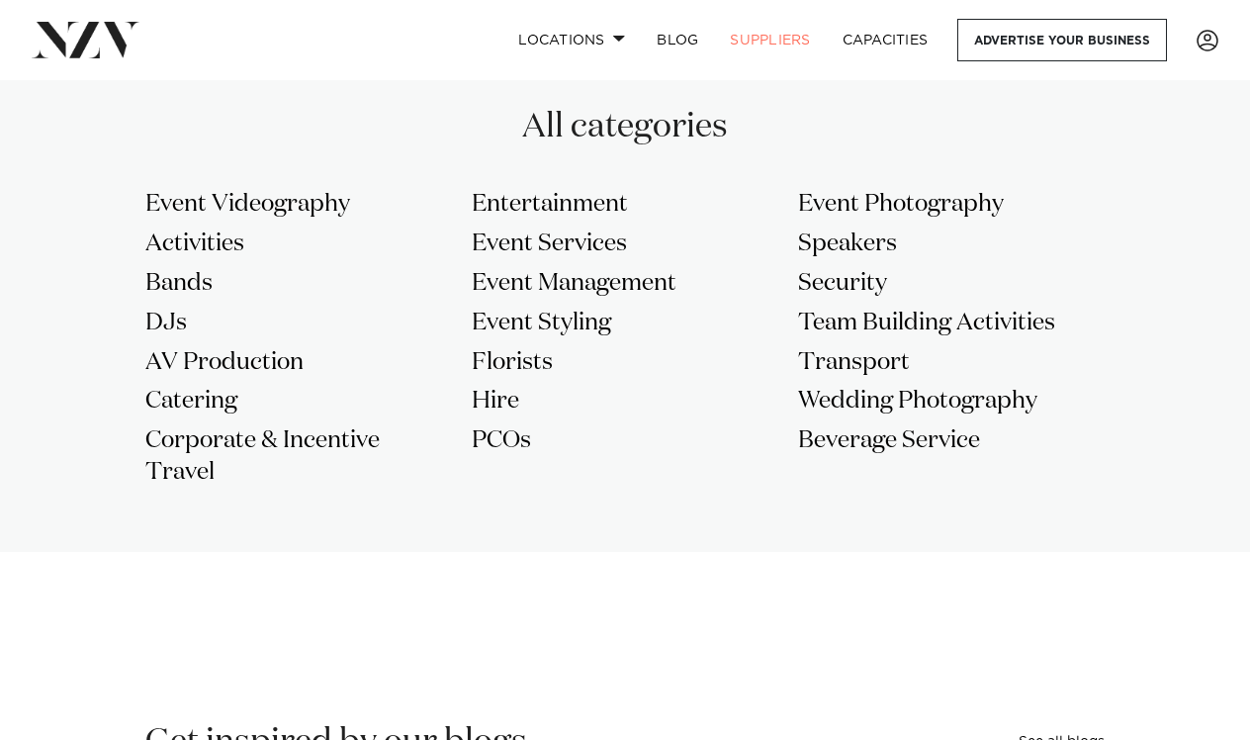
scroll to position [1709, 0]
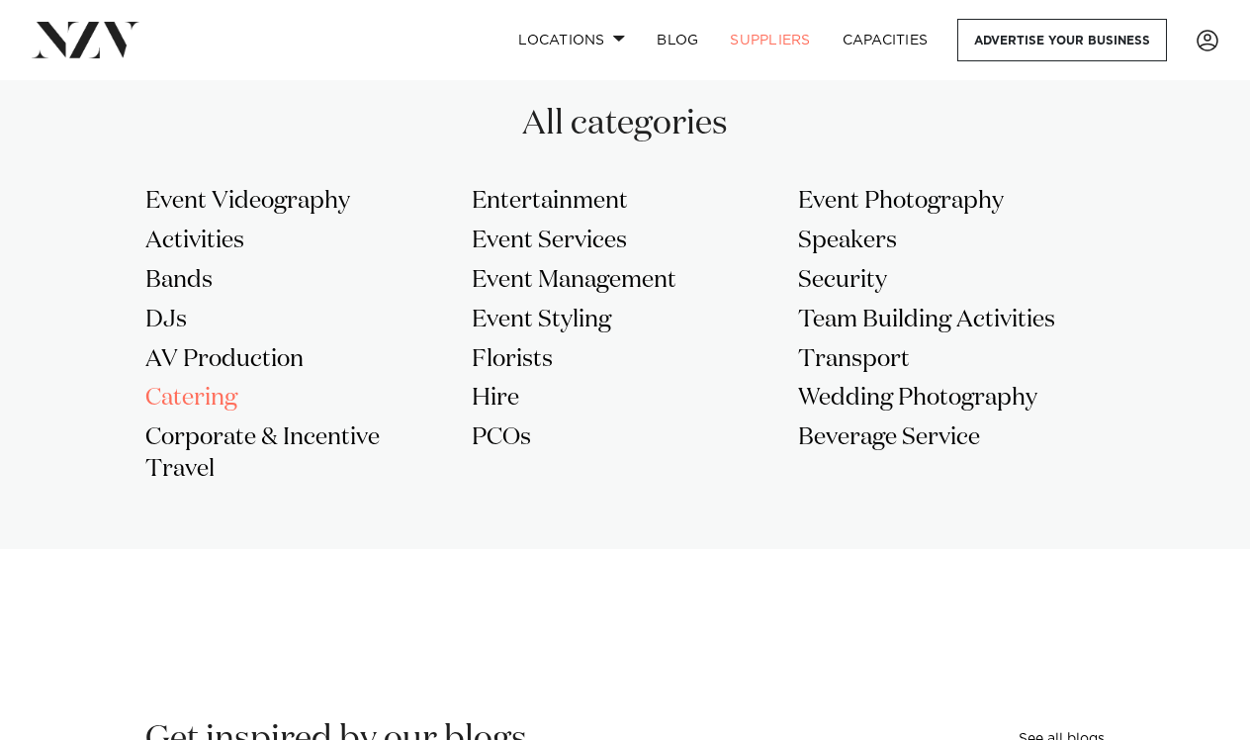
click at [192, 390] on h3 "Catering" at bounding box center [298, 399] width 307 height 32
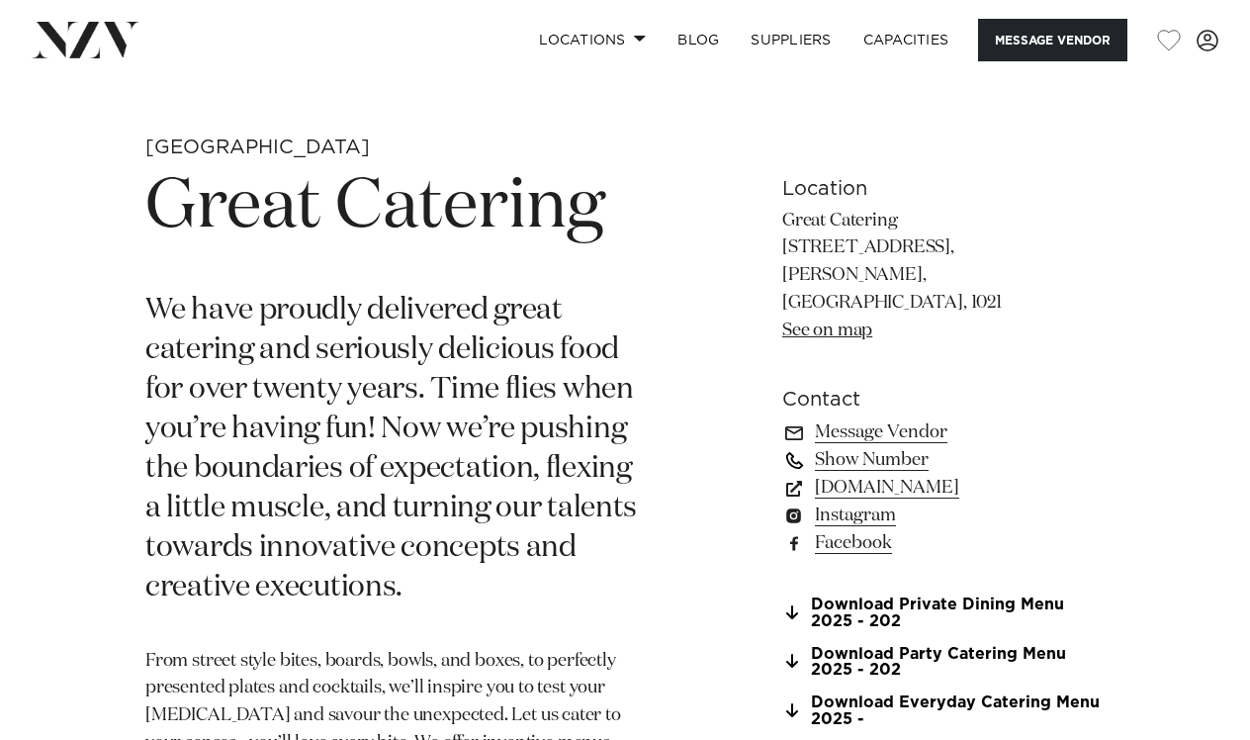
scroll to position [614, 0]
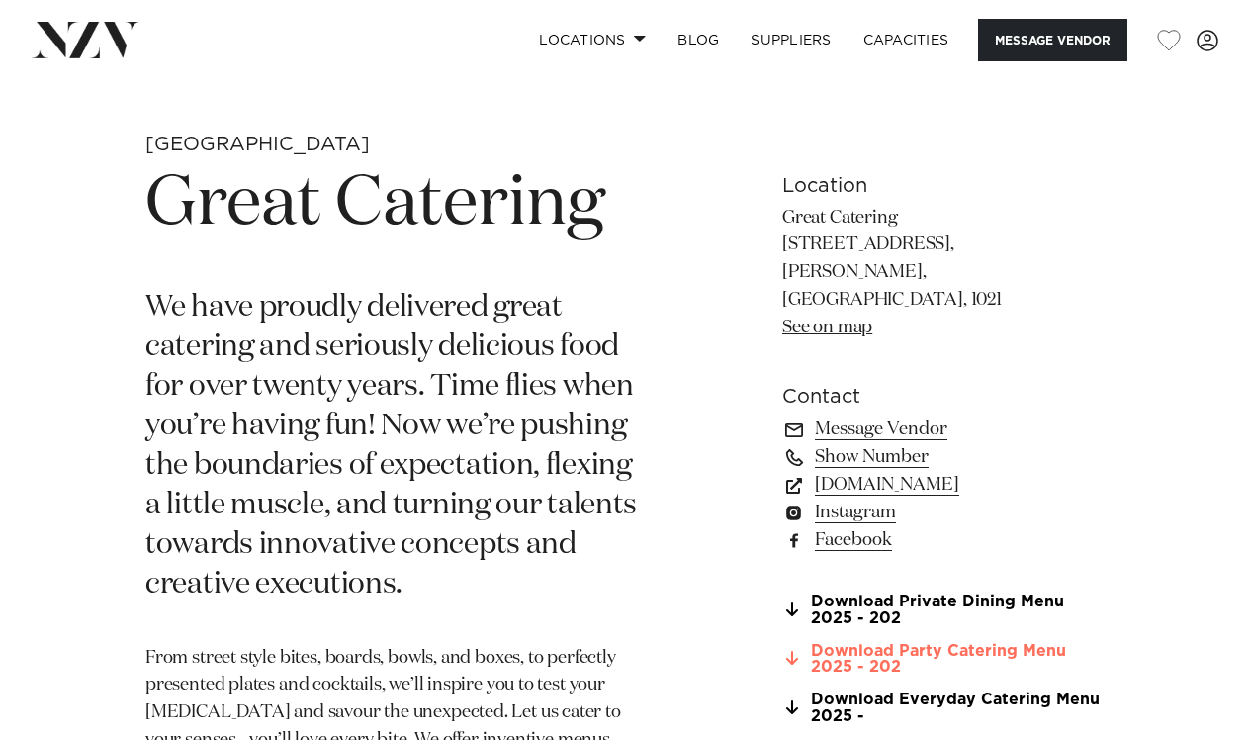
click at [947, 643] on link "Download Party Catering Menu 2025 - 202" at bounding box center [943, 660] width 322 height 34
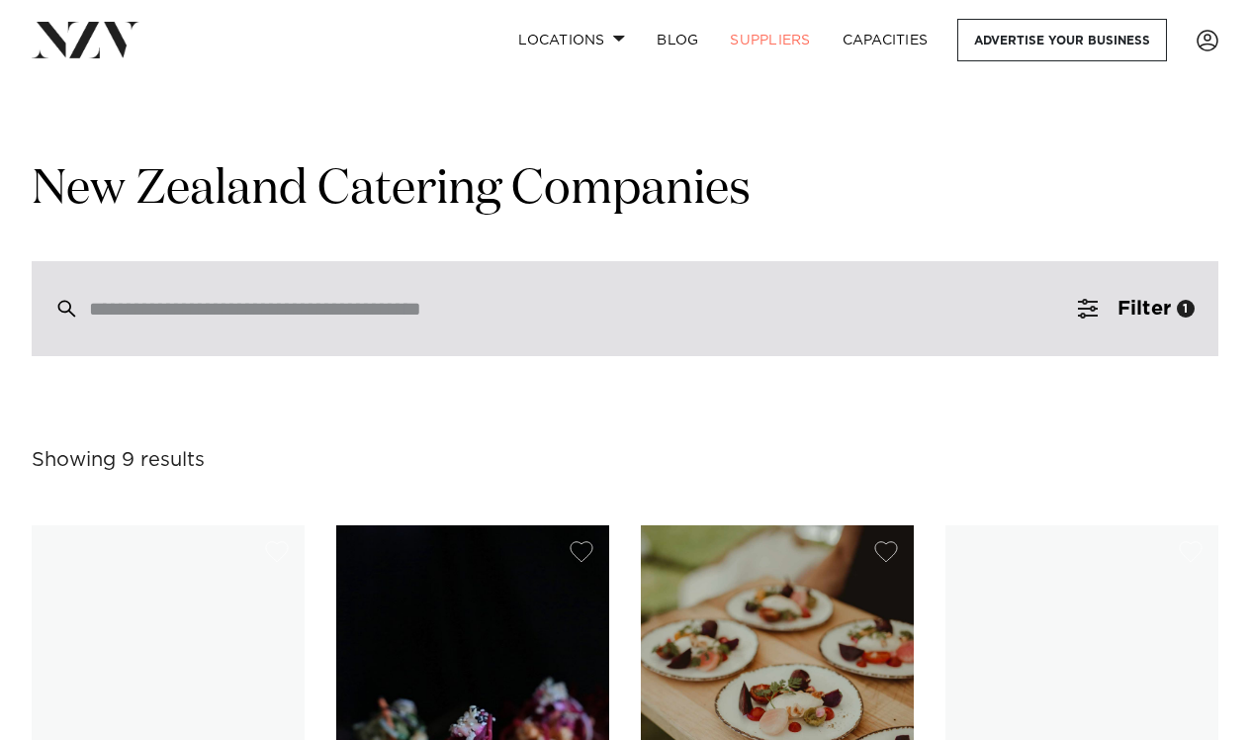
click at [546, 314] on input "search" at bounding box center [583, 309] width 988 height 22
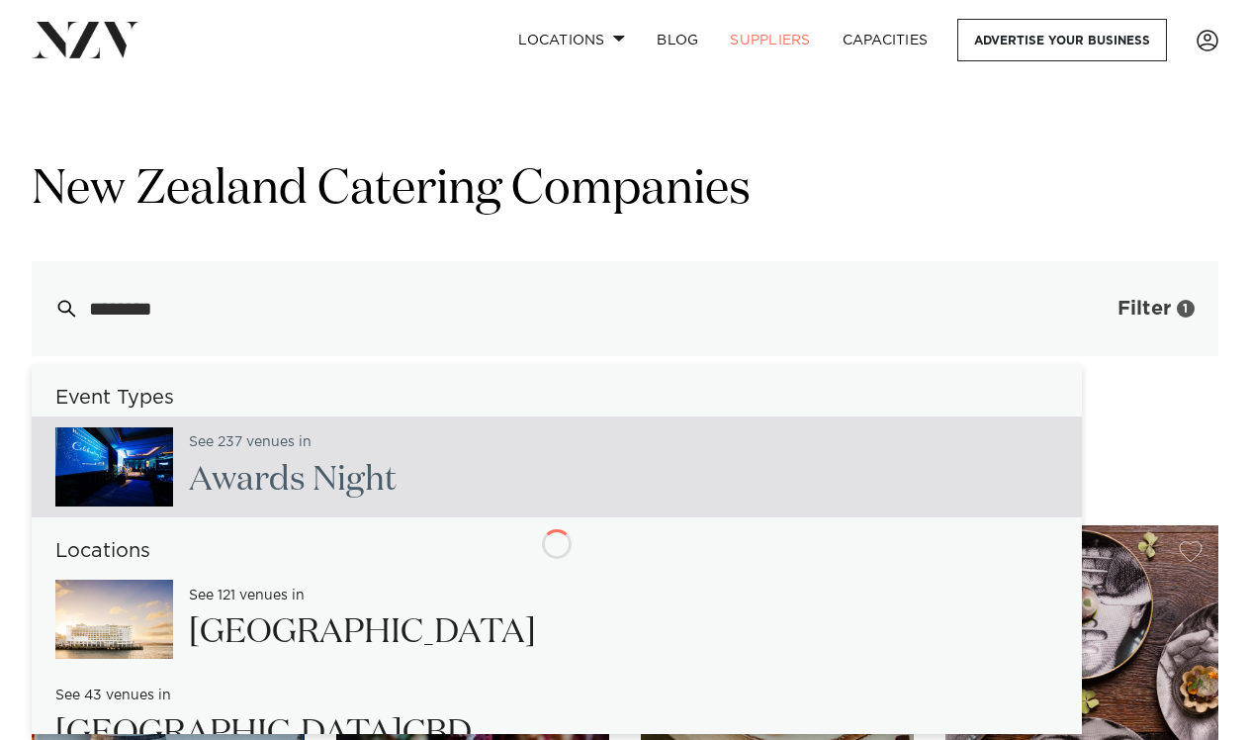
type input "********"
click at [1159, 309] on span "Filter" at bounding box center [1143, 309] width 53 height 20
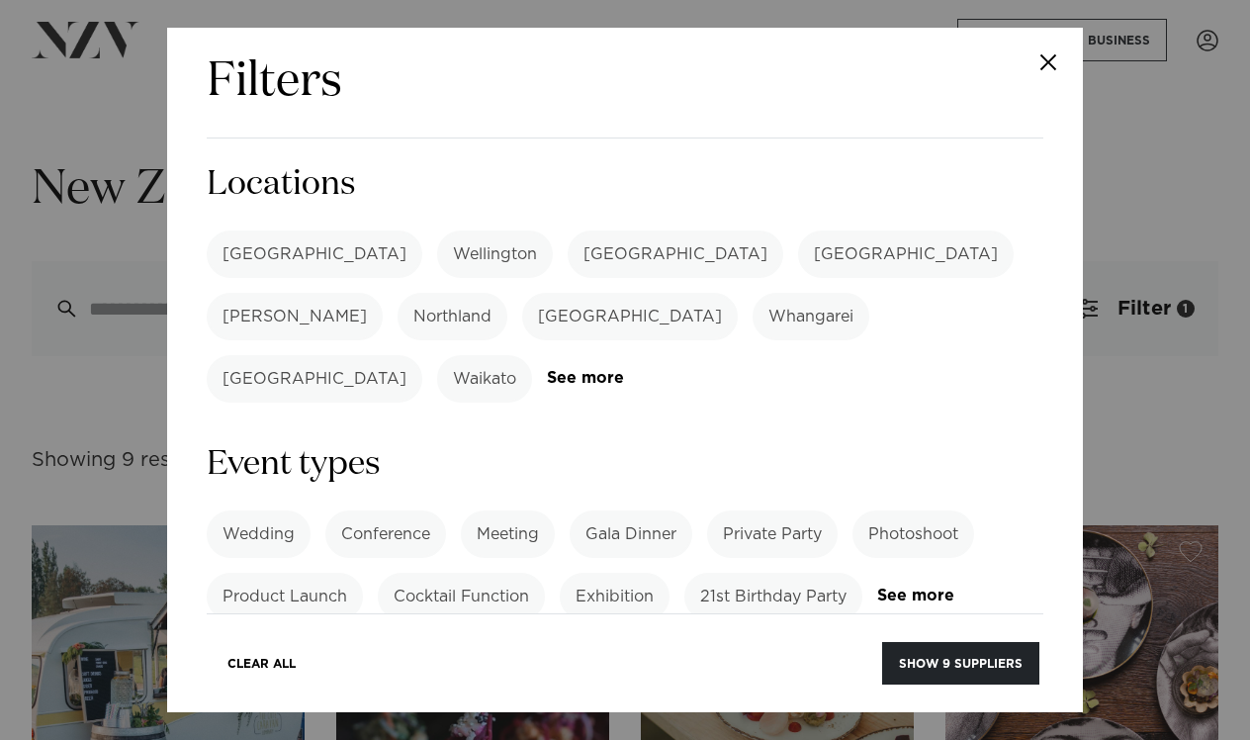
click at [286, 248] on label "[GEOGRAPHIC_DATA]" at bounding box center [315, 253] width 216 height 47
click at [966, 663] on button "Show 7 suppliers" at bounding box center [961, 663] width 156 height 43
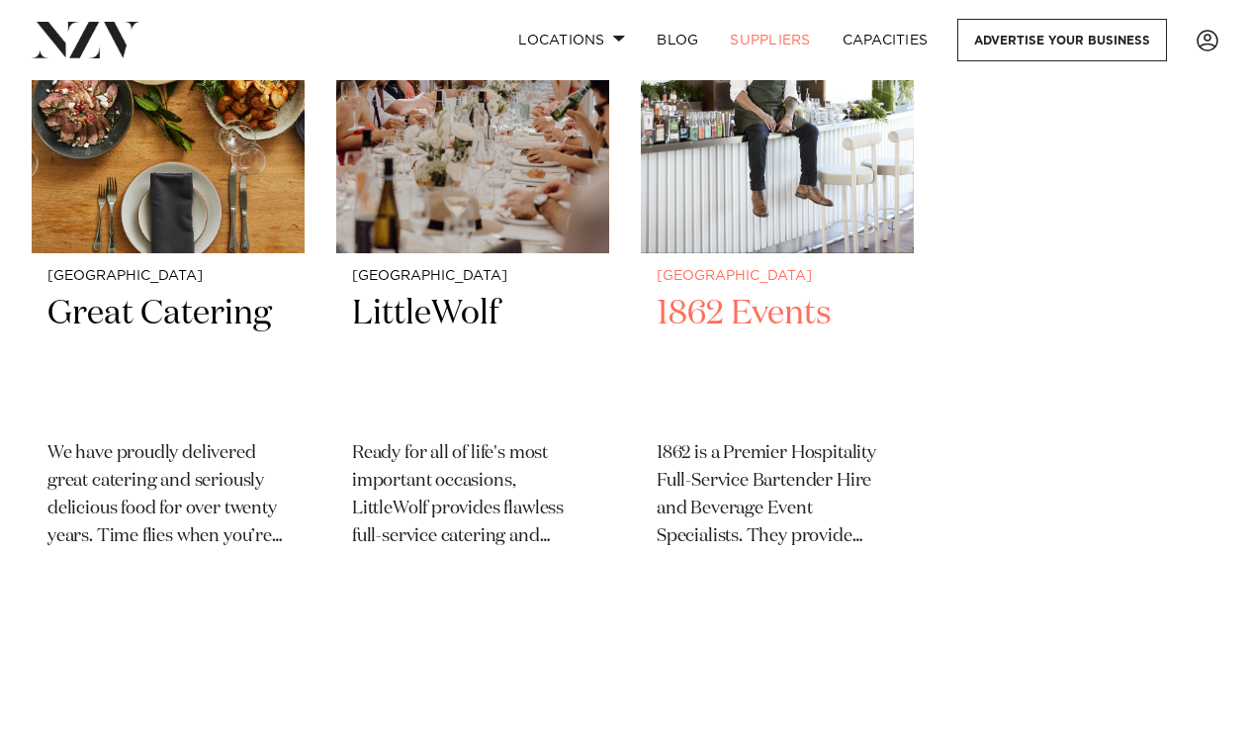
scroll to position [1377, 0]
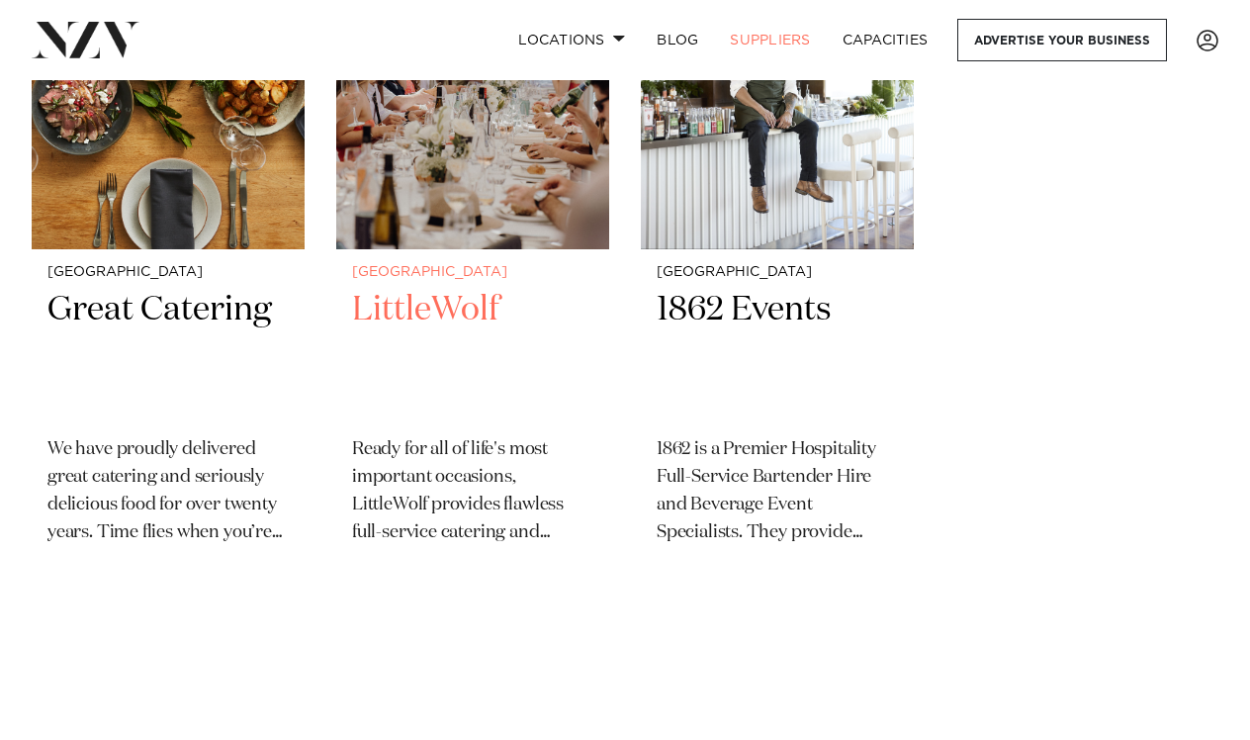
click at [528, 223] on img at bounding box center [472, 66] width 273 height 366
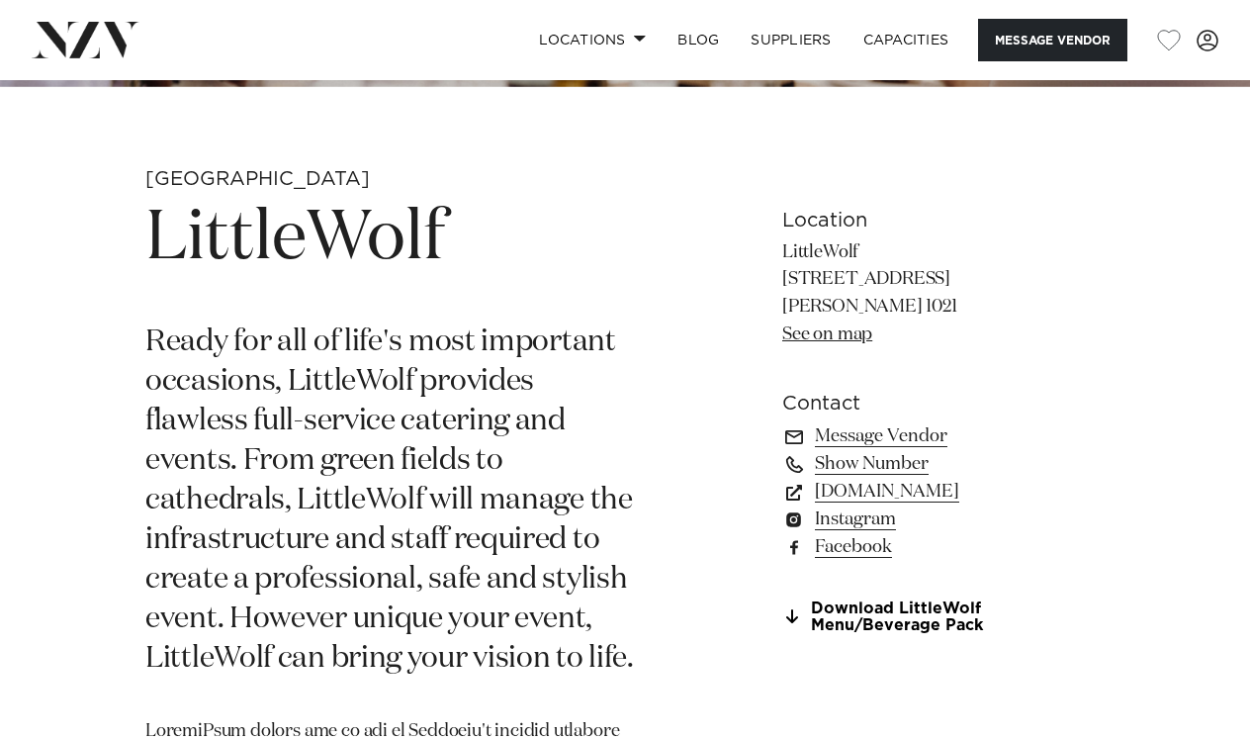
scroll to position [644, 0]
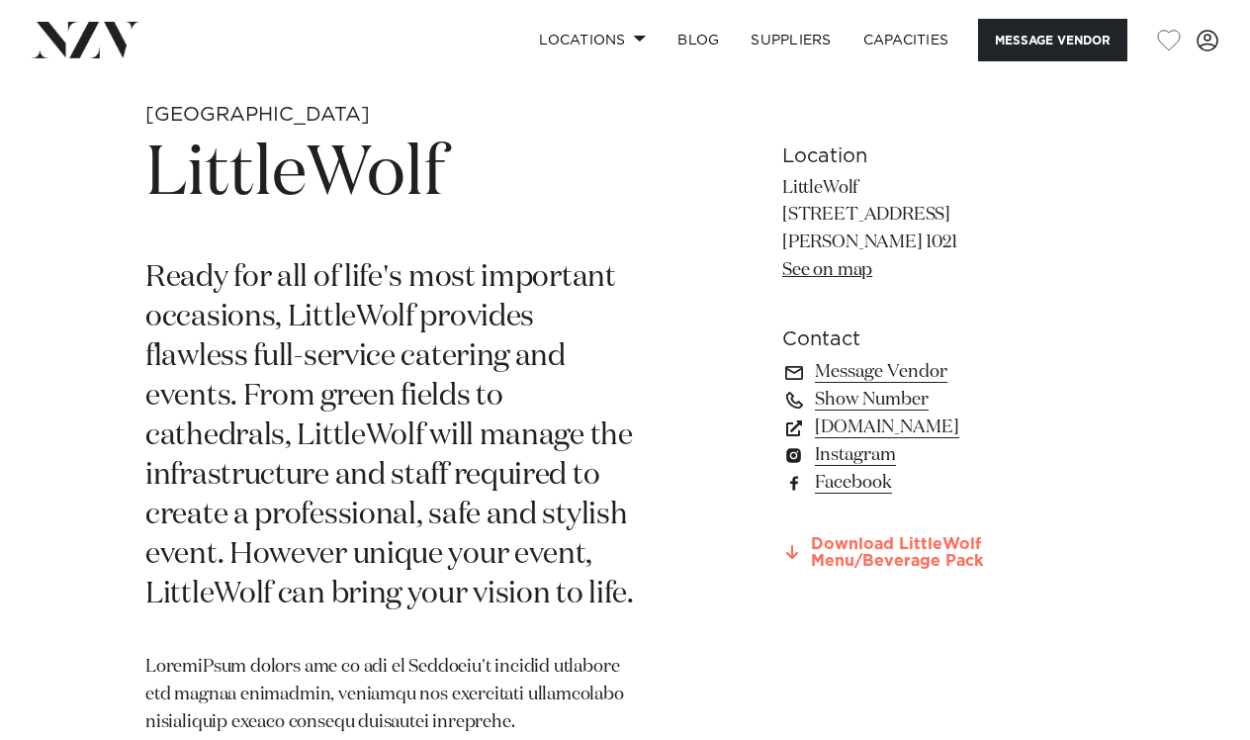
click at [912, 547] on link "Download LittleWolf Menu/Beverage Pack" at bounding box center [943, 553] width 322 height 34
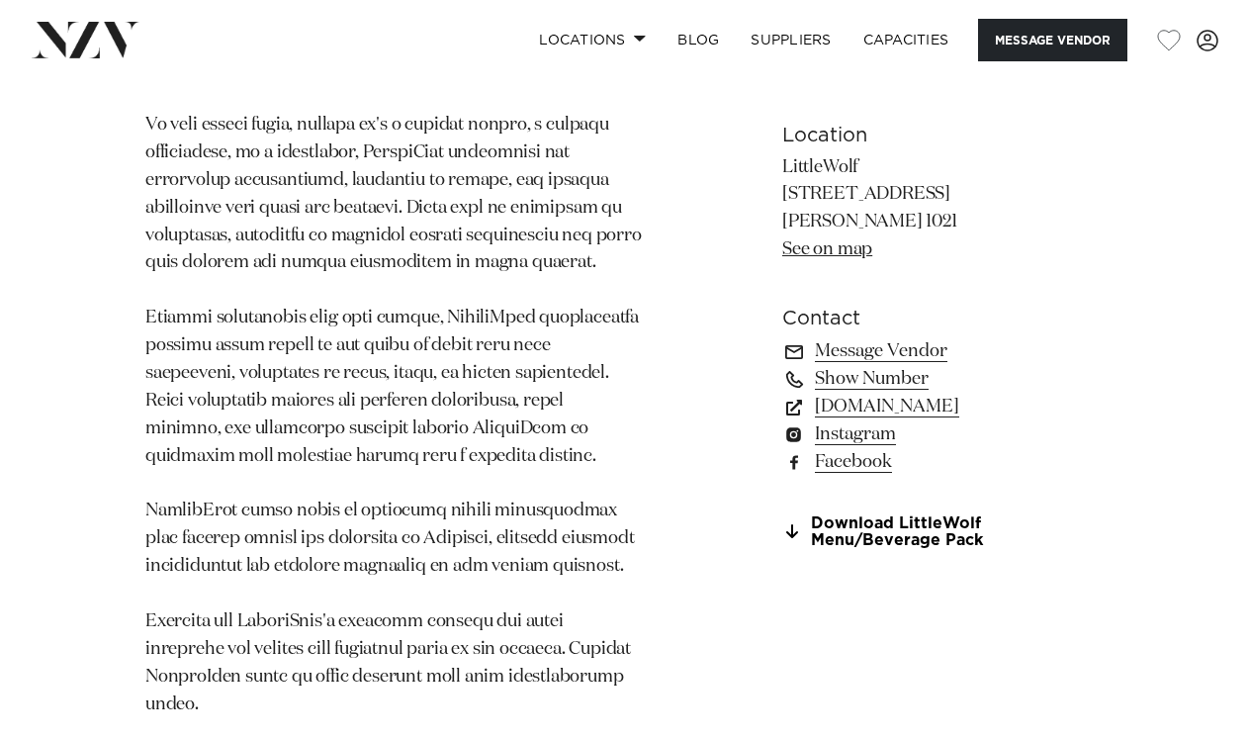
scroll to position [1285, 0]
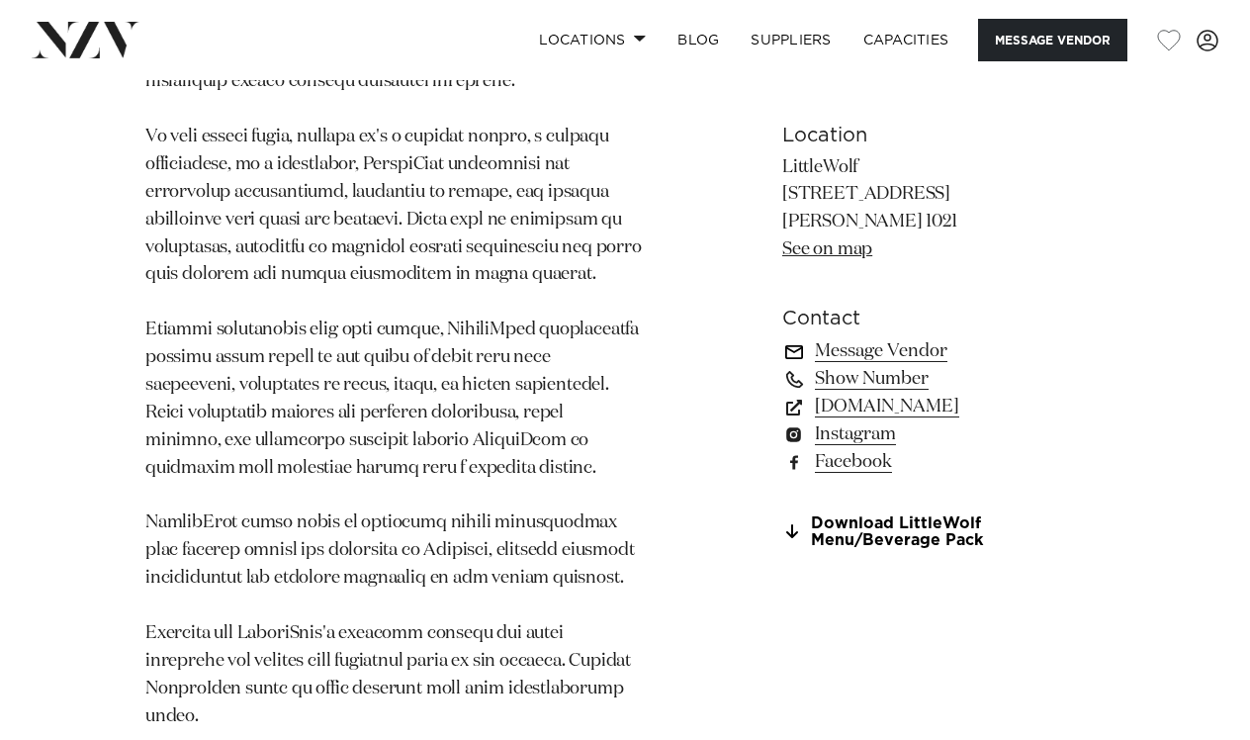
click at [872, 349] on link "Message Vendor" at bounding box center [943, 351] width 322 height 28
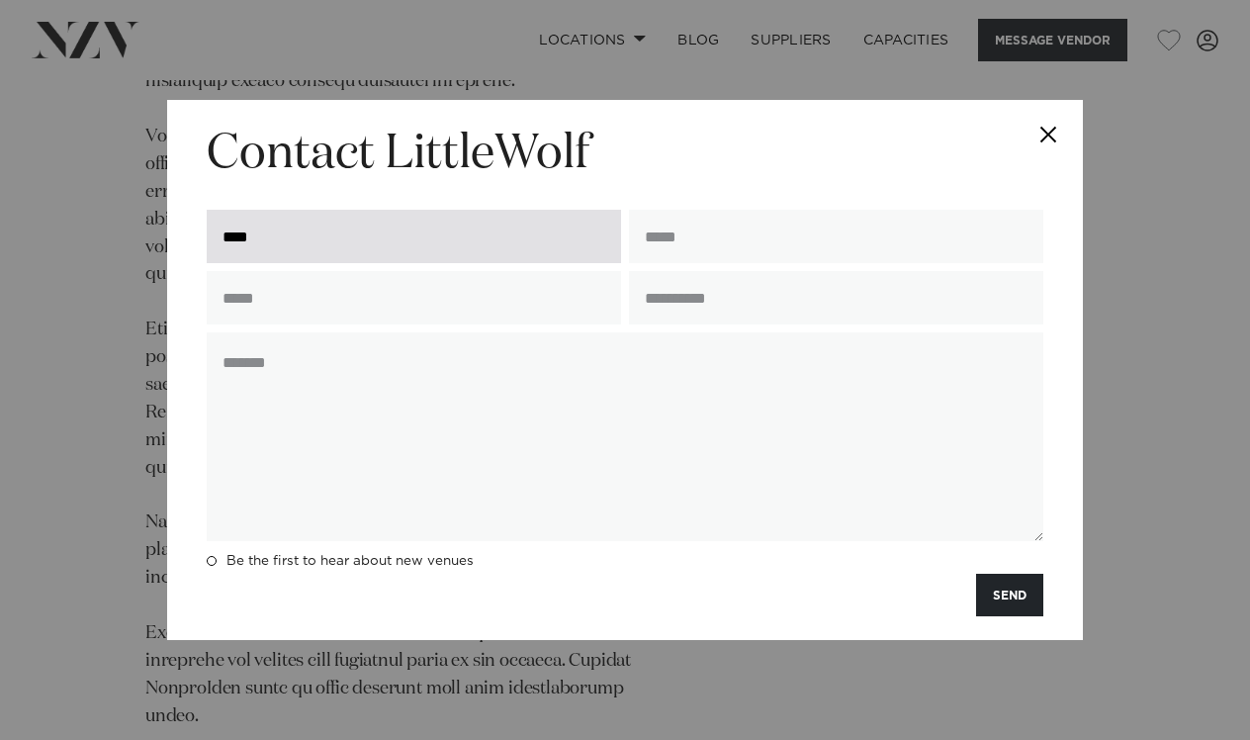
type input "*****"
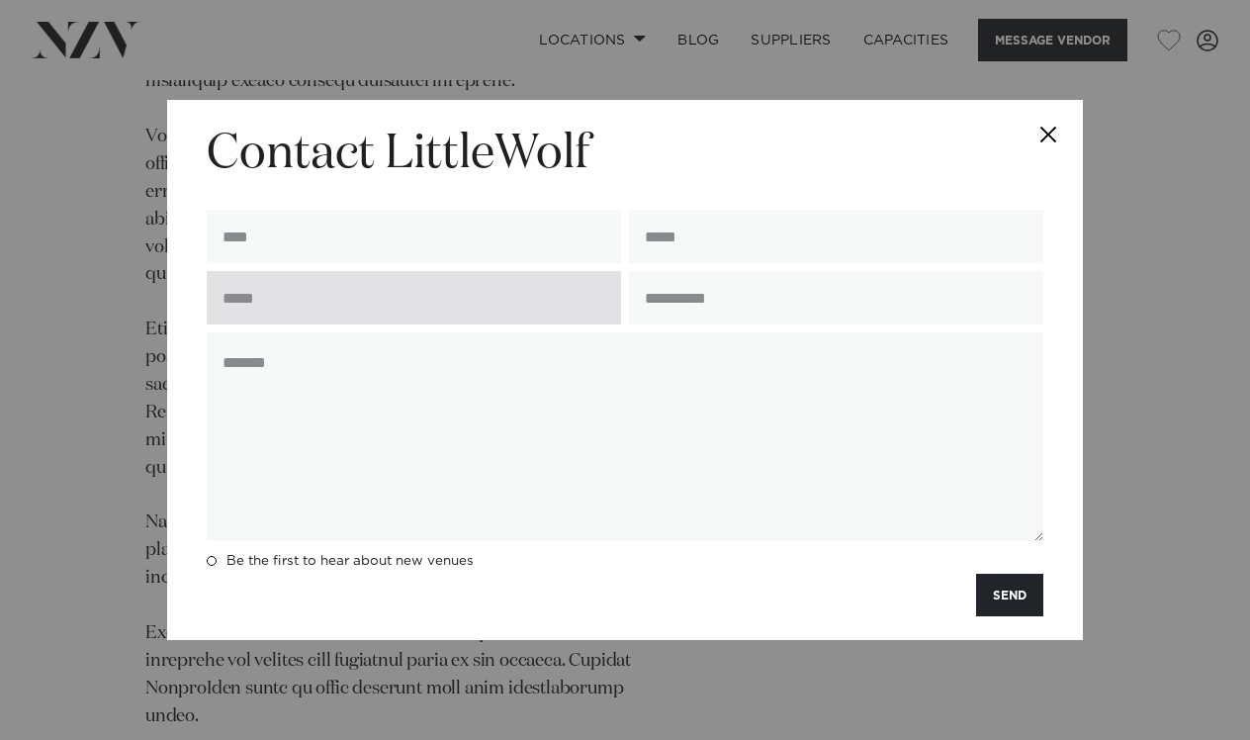
type input "**********"
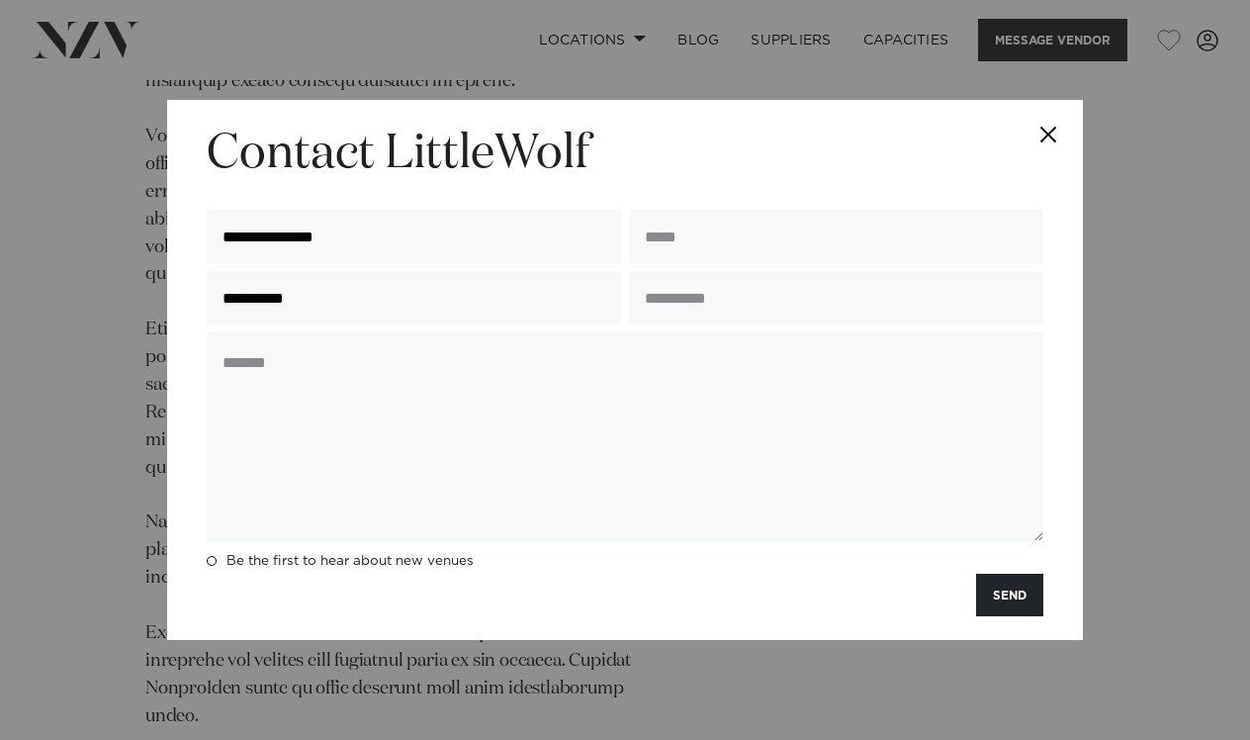
drag, startPoint x: 324, startPoint y: 301, endPoint x: 193, endPoint y: 296, distance: 131.6
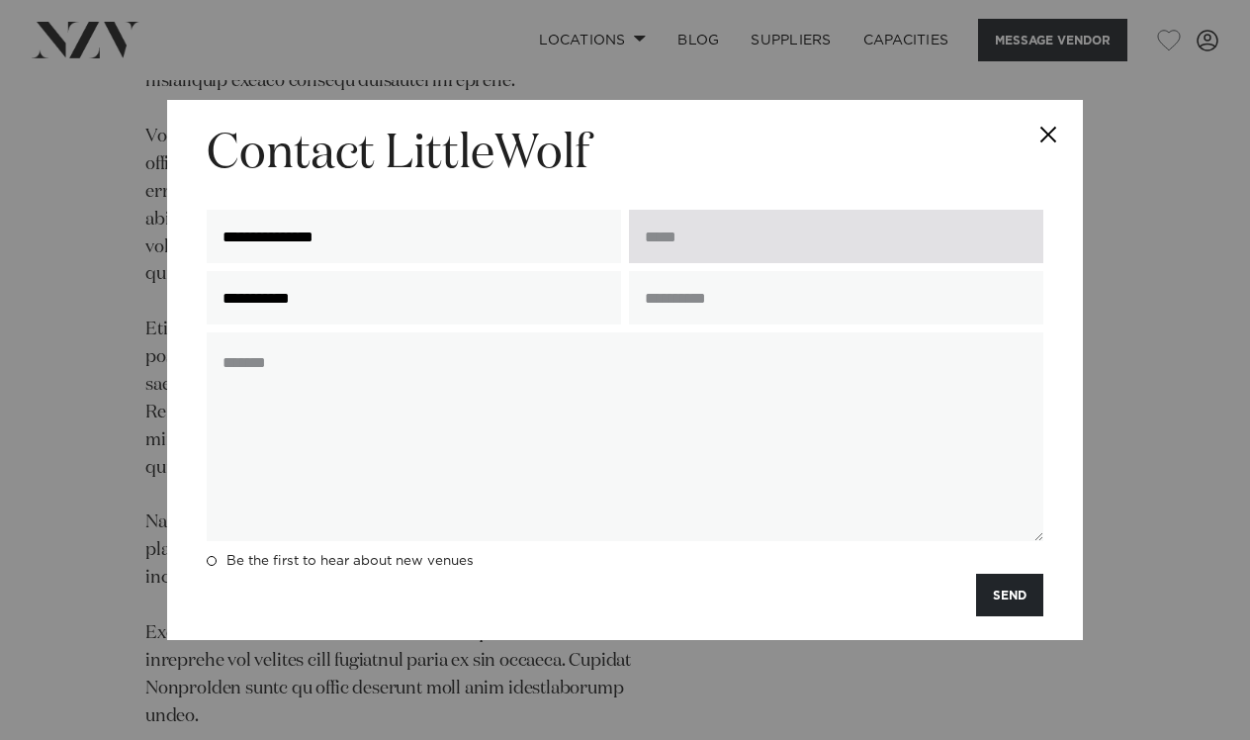
type input "**********"
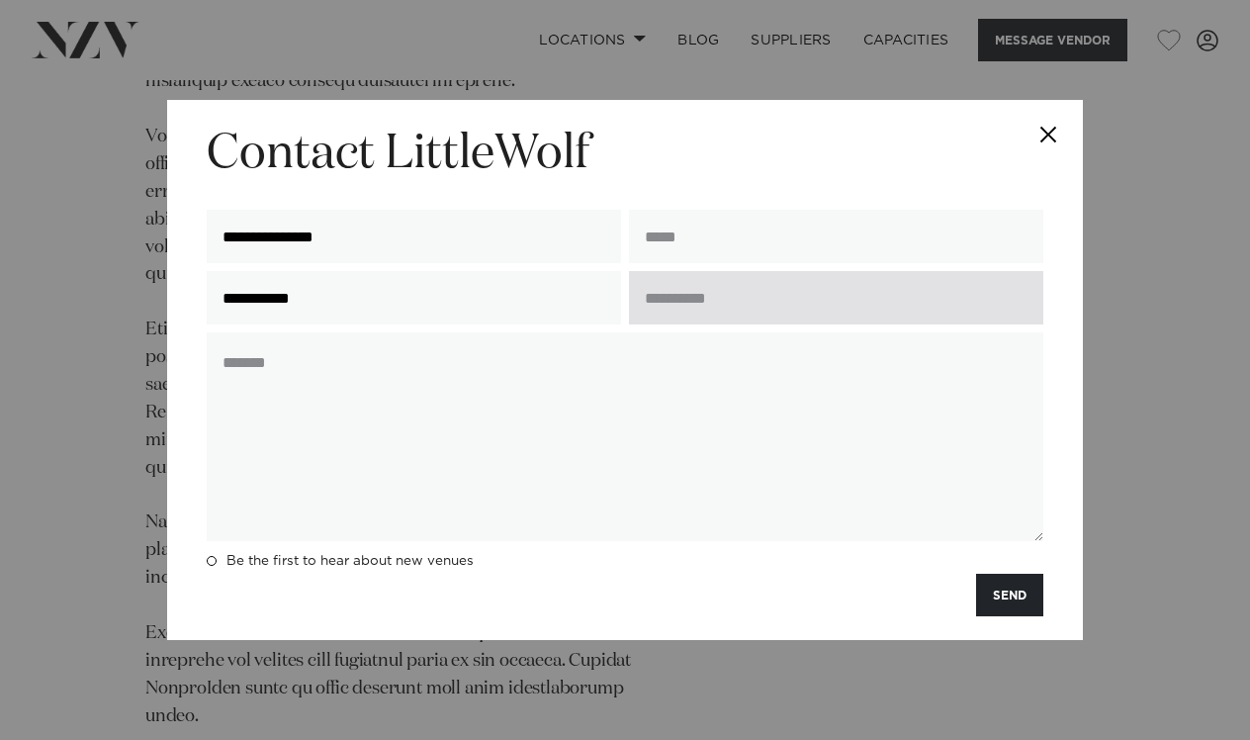
type input "**********"
click at [670, 296] on input "text" at bounding box center [836, 297] width 414 height 53
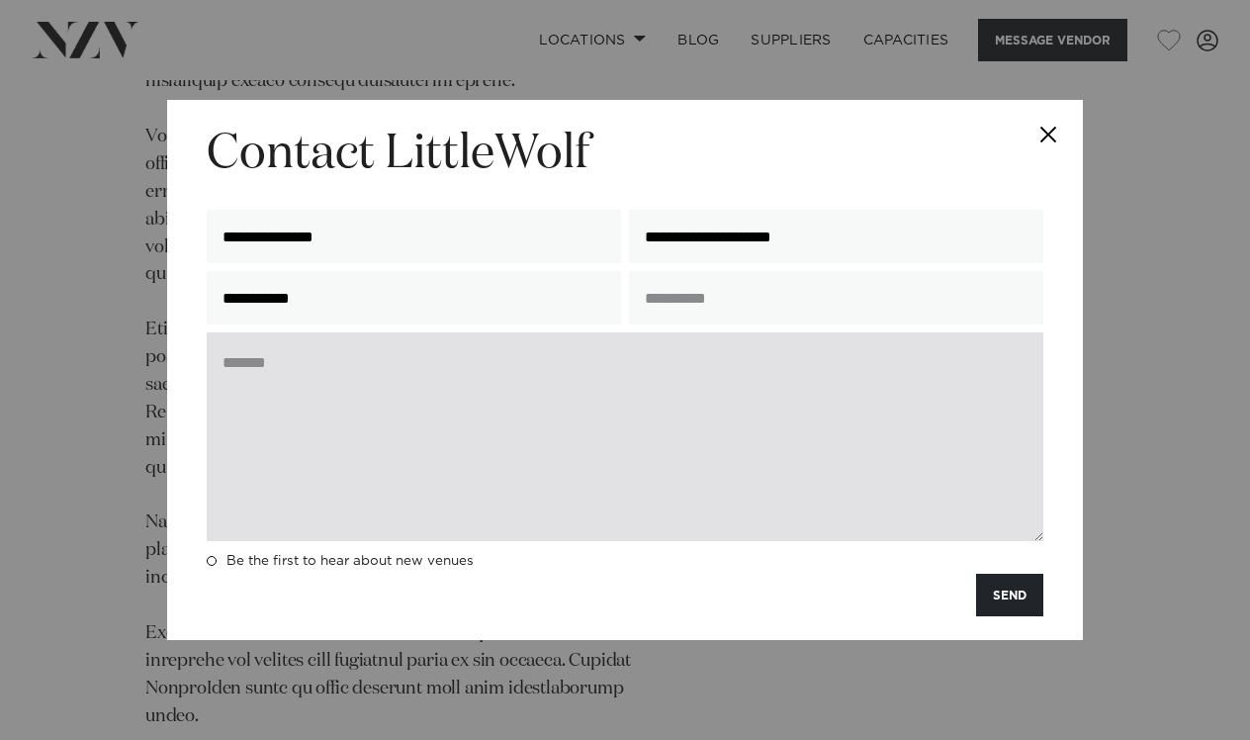
click at [350, 364] on textarea at bounding box center [625, 436] width 837 height 209
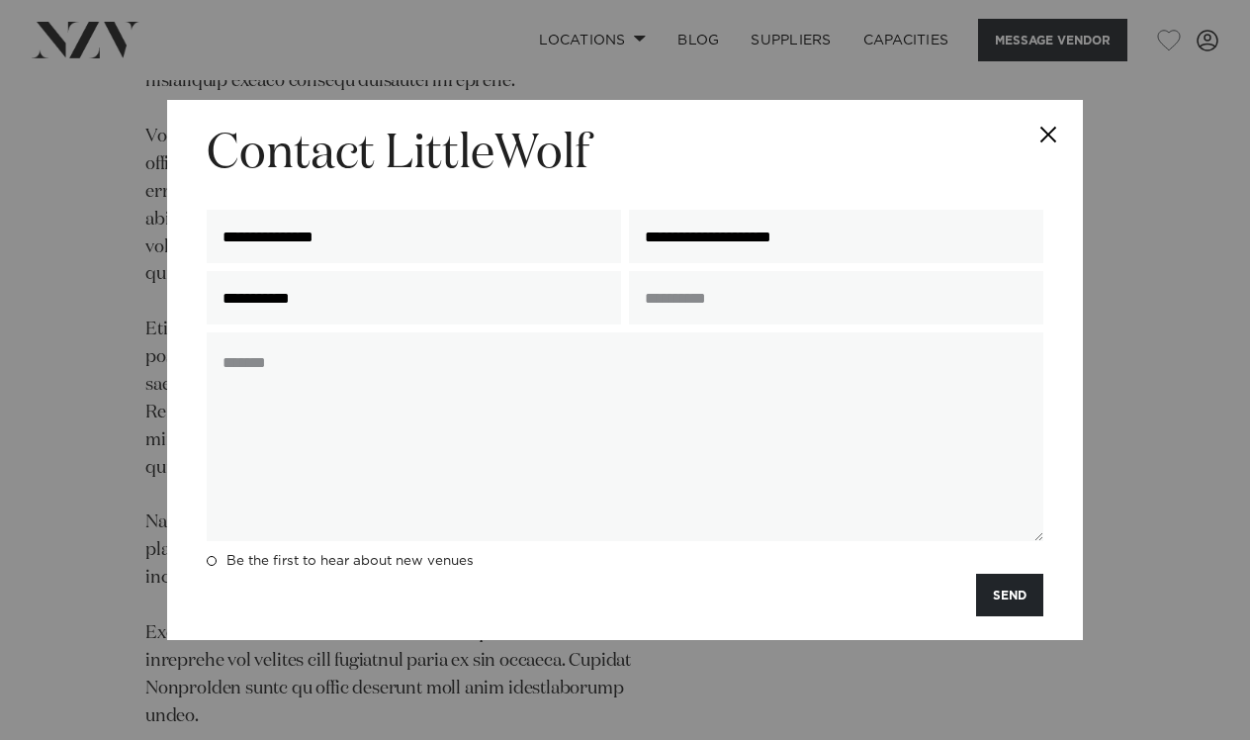
click at [1050, 130] on button "Close" at bounding box center [1048, 134] width 69 height 69
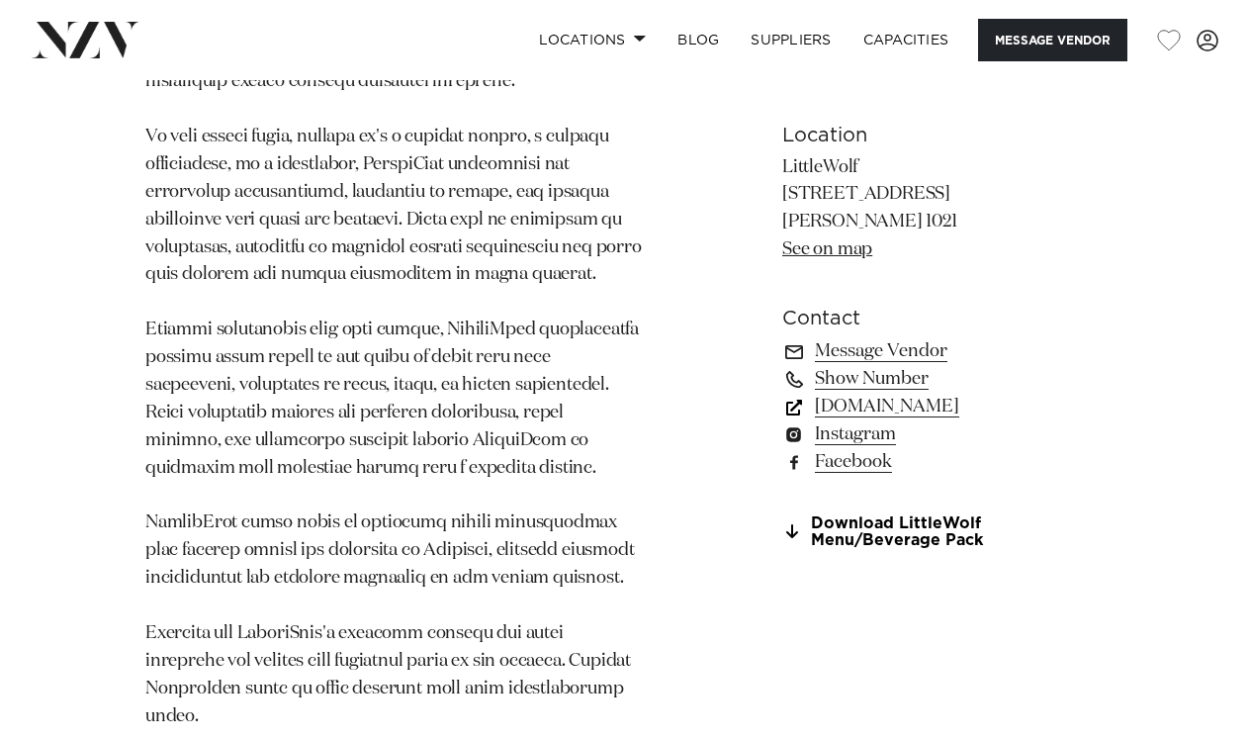
click at [874, 400] on link "[DOMAIN_NAME]" at bounding box center [943, 407] width 322 height 28
